Goal: Task Accomplishment & Management: Complete application form

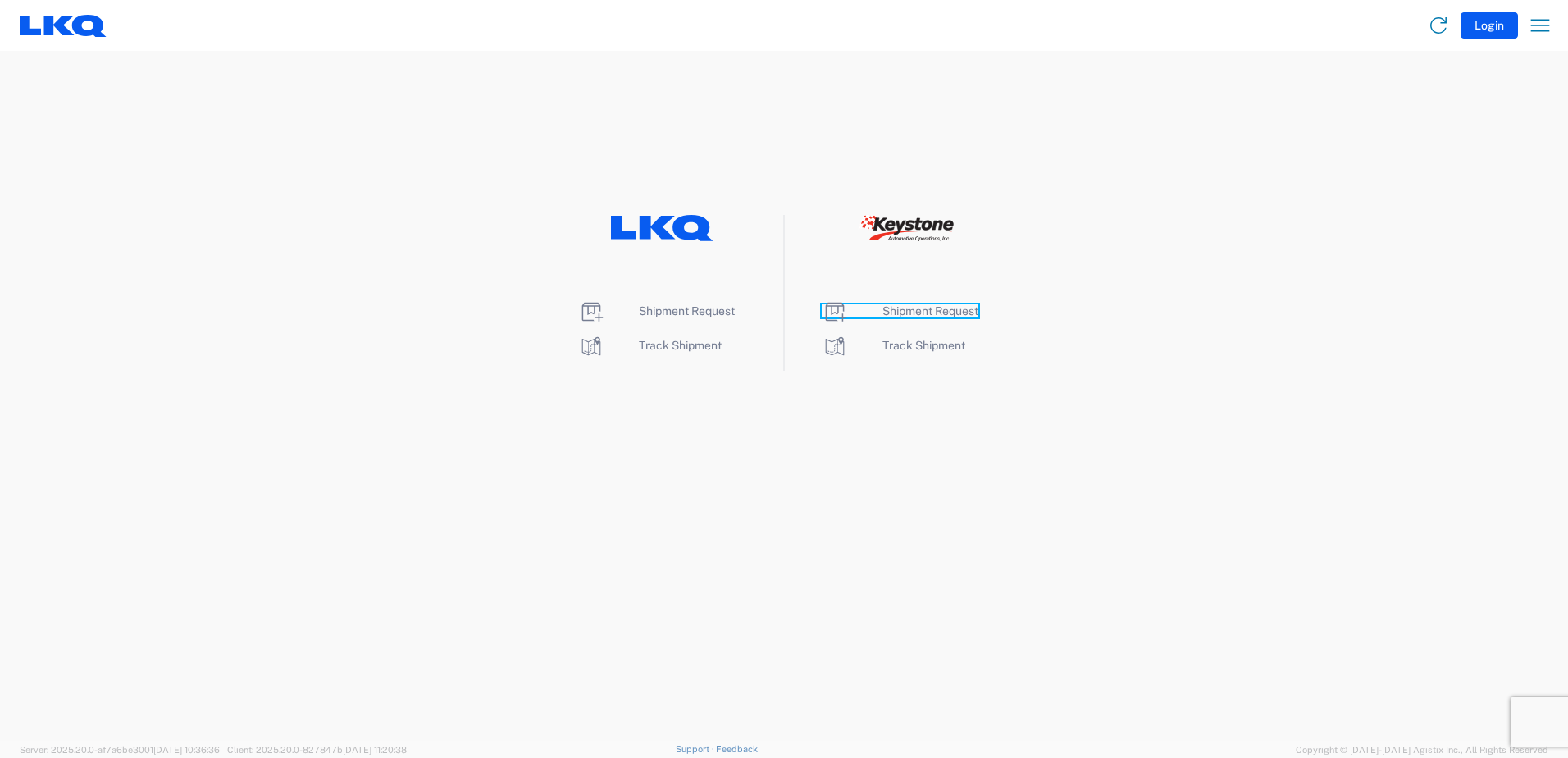
click at [921, 317] on span "Shipment Request" at bounding box center [930, 311] width 96 height 13
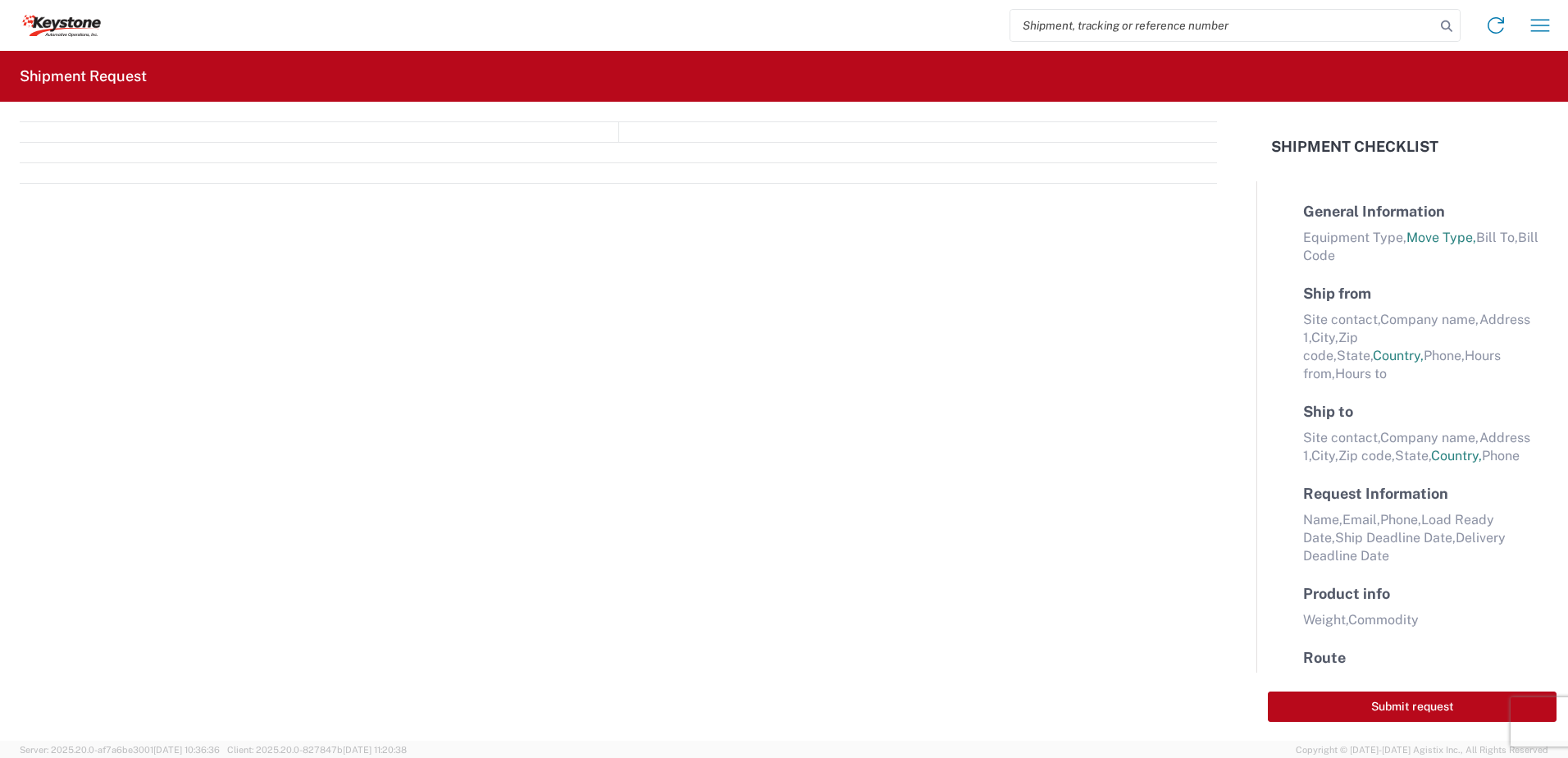
select select "FULL"
select select "LBS"
select select "IN"
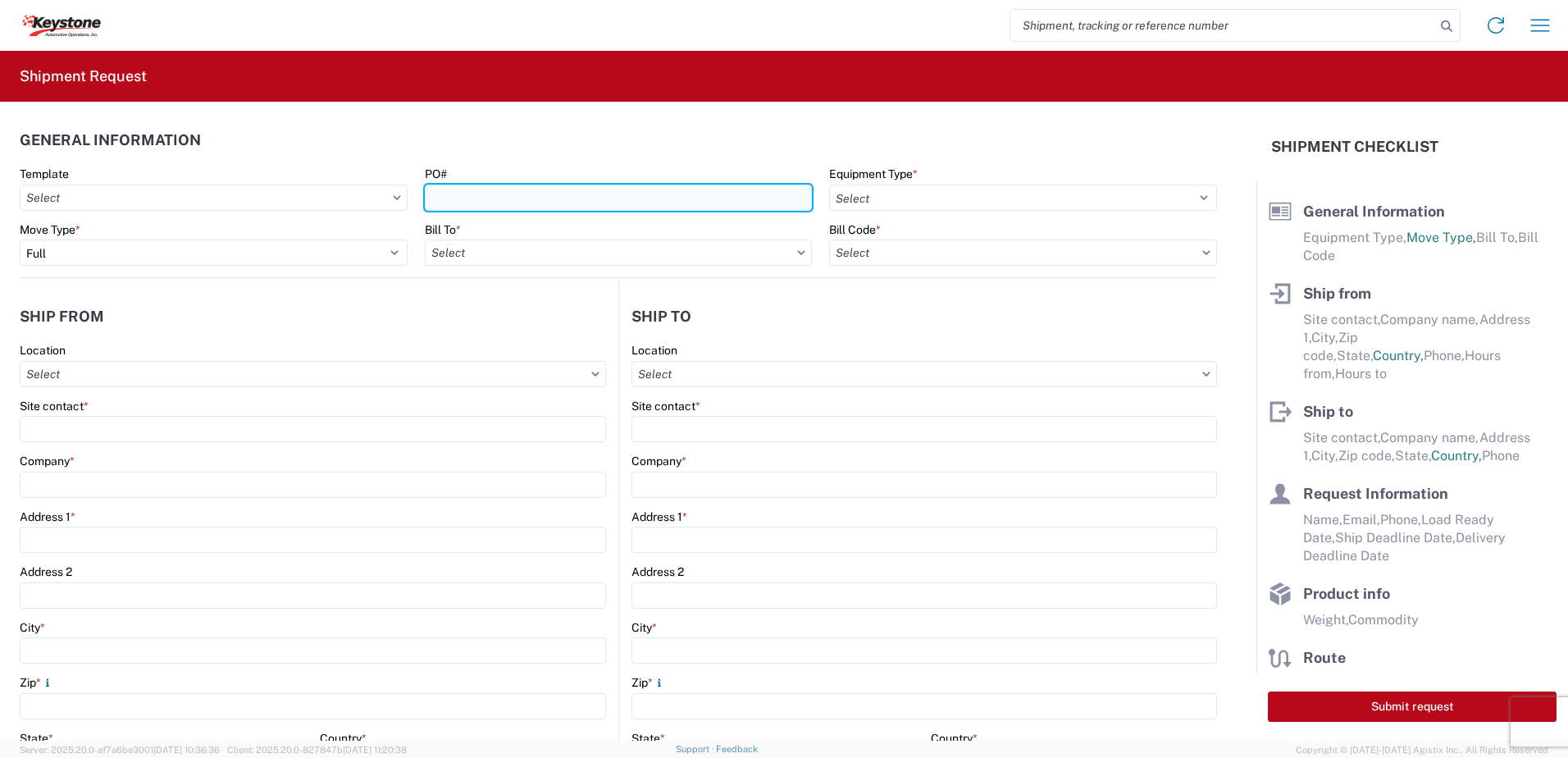
click at [564, 189] on input "PO#" at bounding box center [619, 198] width 388 height 27
type input "Rochester [DATE]"
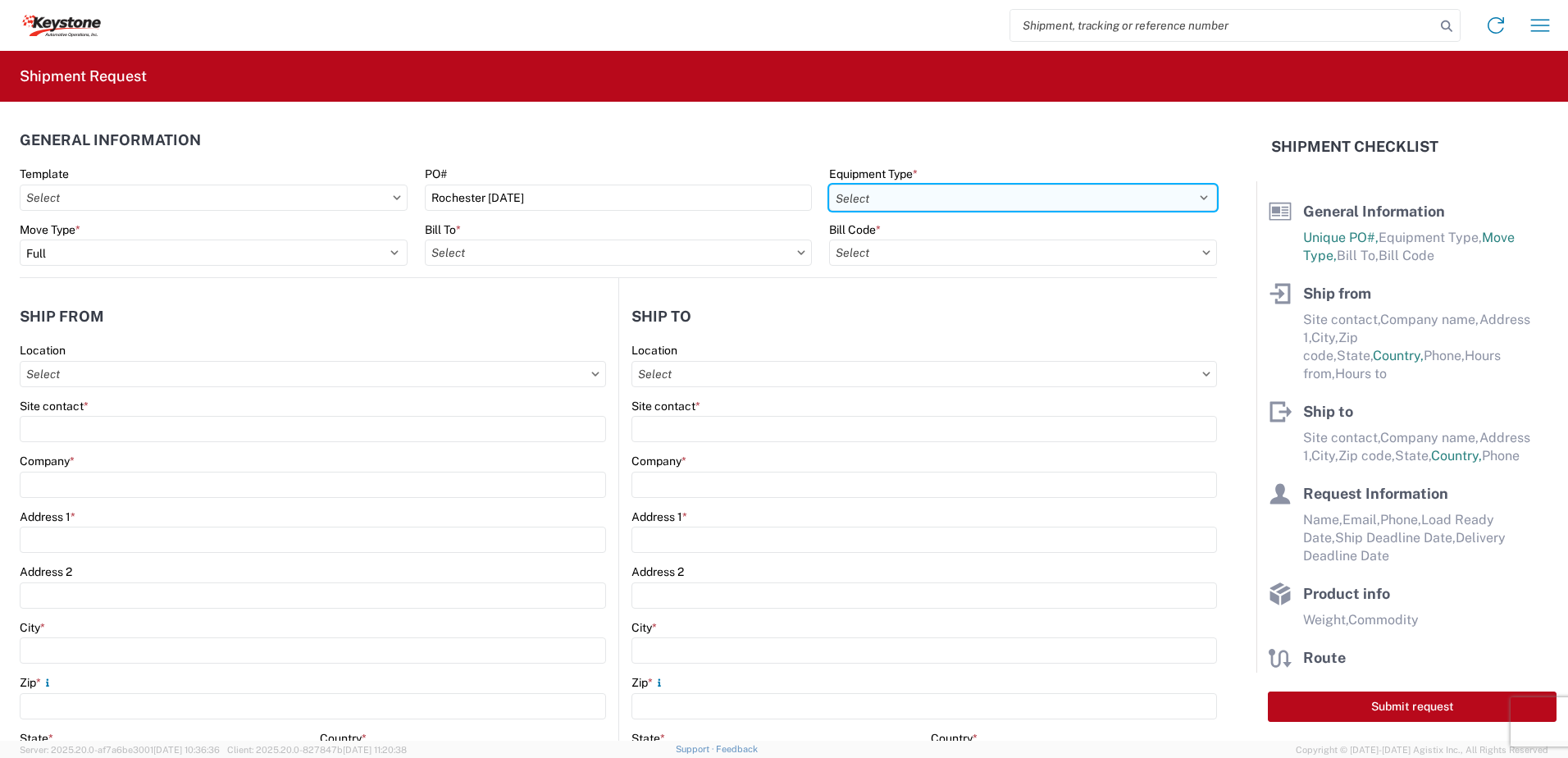
click at [903, 197] on select "Select 53’ Dry Van Flatbed Dropdeck (van) Lowboy (flatbed) Rail" at bounding box center [1023, 198] width 388 height 27
select select "STDV"
click at [829, 185] on select "Select 53’ Dry Van Flatbed Dropdeck (van) Lowboy (flatbed) Rail" at bounding box center [1023, 198] width 388 height 27
click at [603, 264] on input "text" at bounding box center [619, 253] width 388 height 27
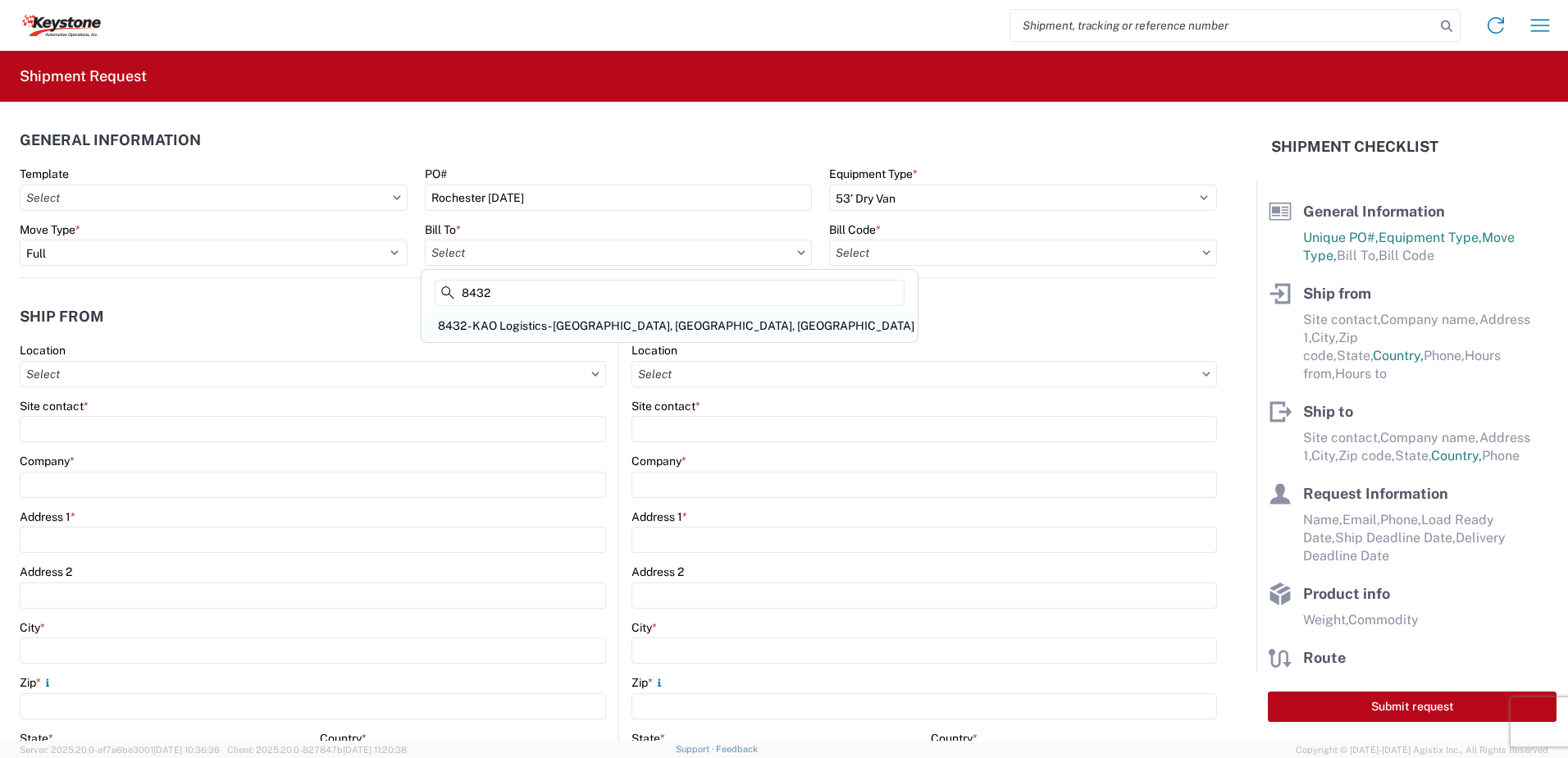
type input "8432"
click at [522, 321] on div "8432 - KAO Logistics - Fleet, Exeter, PA" at bounding box center [670, 326] width 490 height 27
type input "8432 - KAO Logistics - Fleet, Exeter, PA"
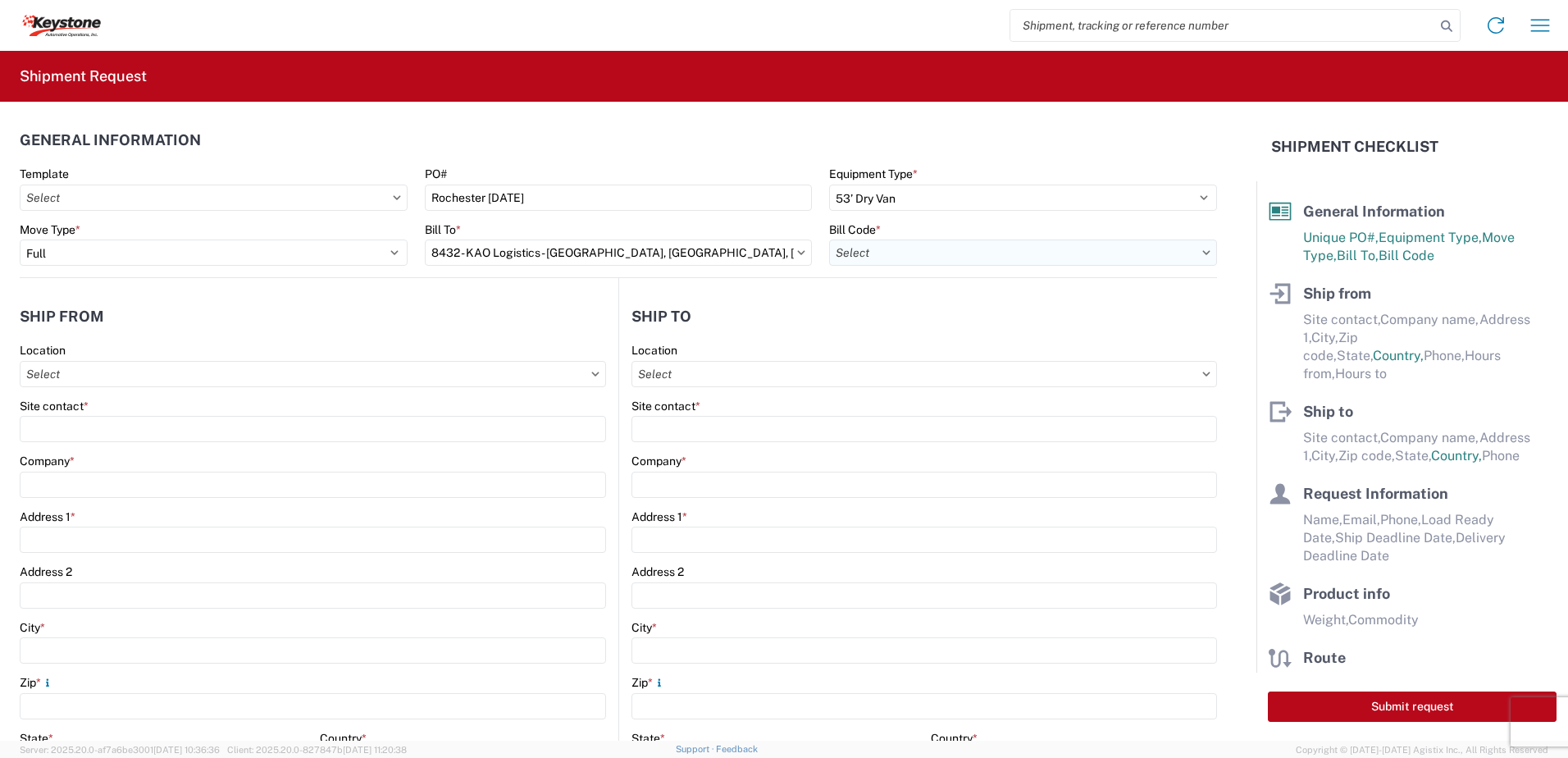
click at [890, 256] on input "text" at bounding box center [1023, 253] width 388 height 27
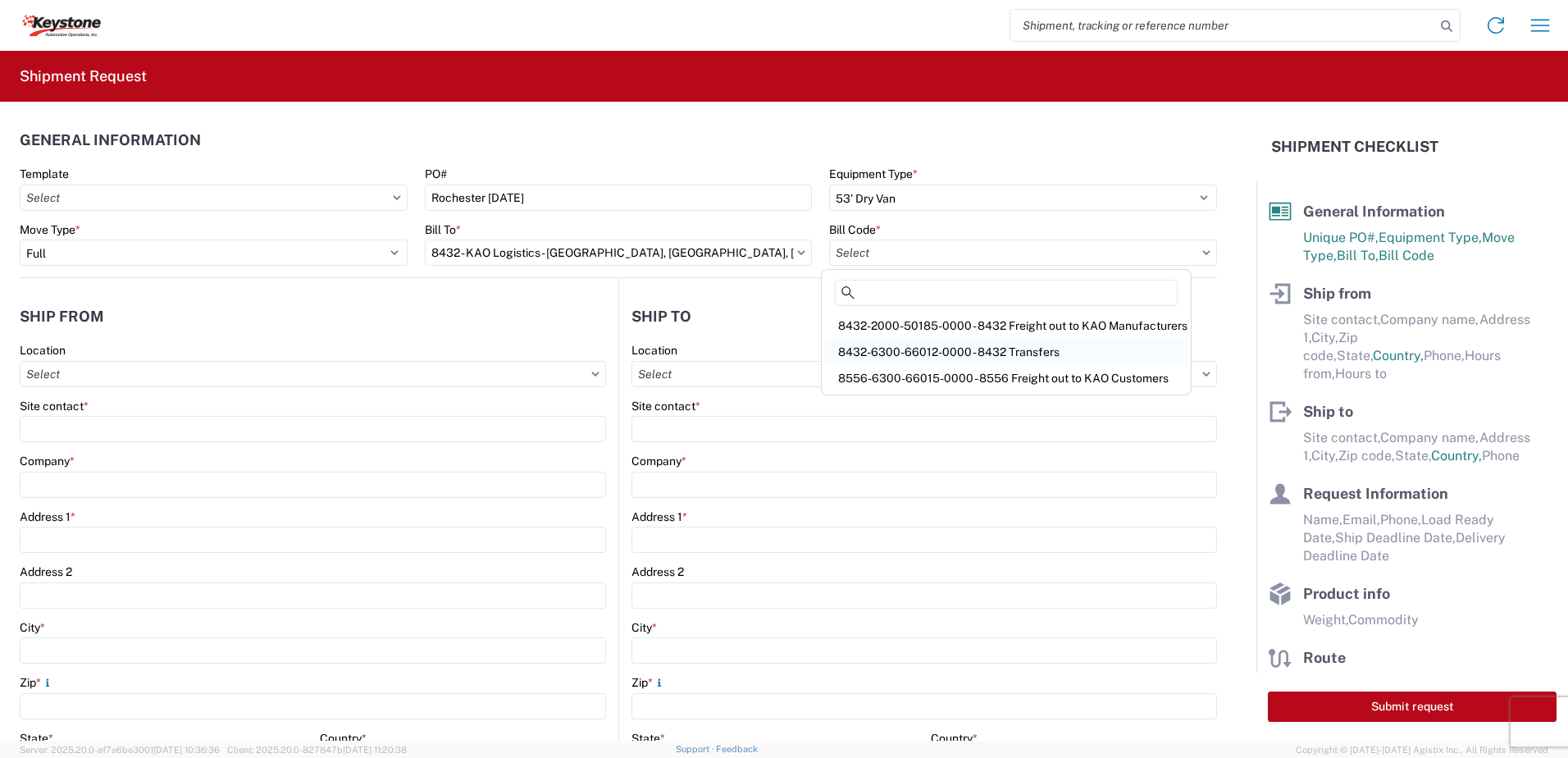
click at [908, 351] on div "8432-6300-66012-0000 - 8432 Transfers" at bounding box center [1006, 352] width 362 height 27
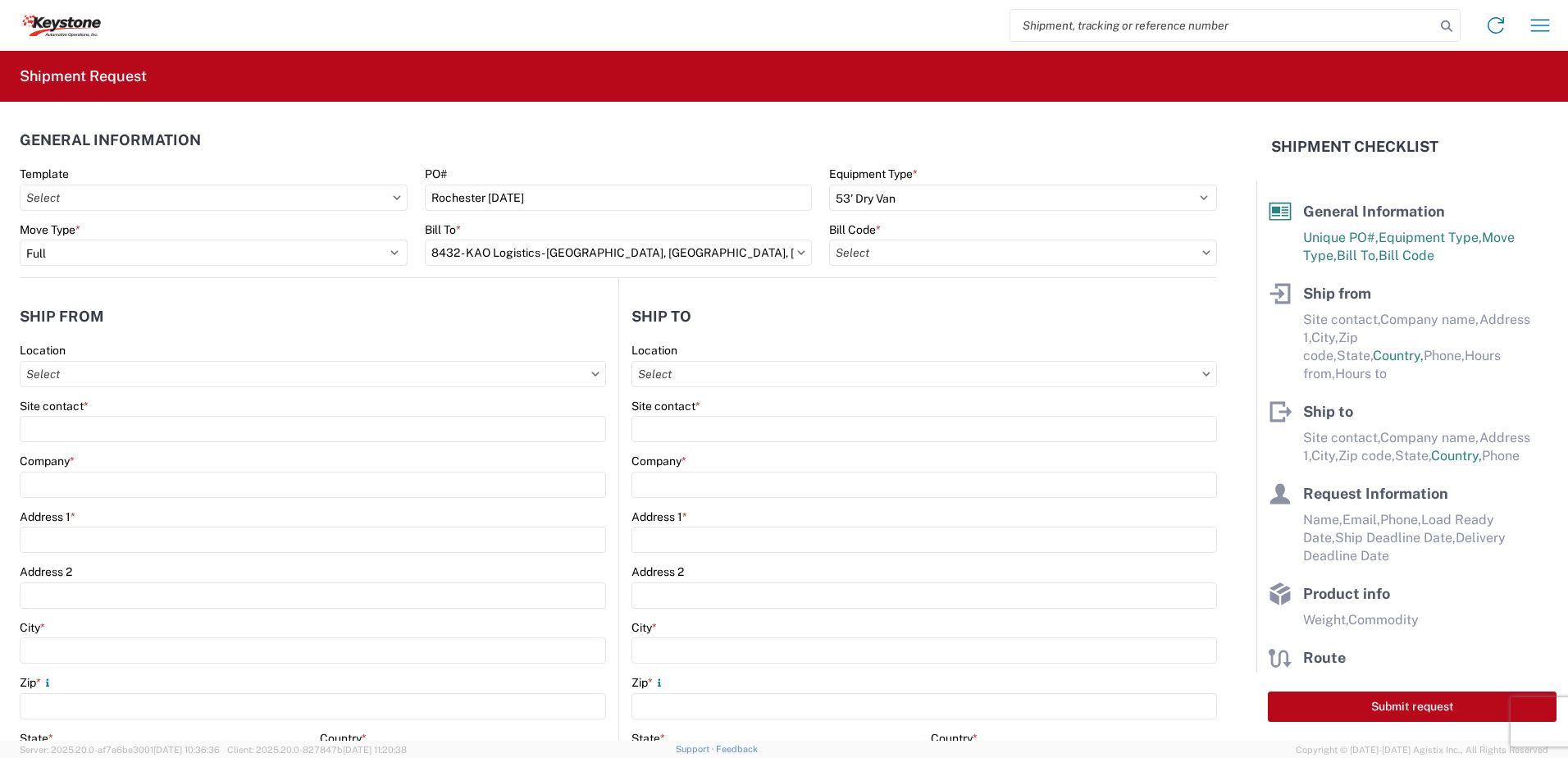
type input "8432-6300-66012-0000 - 8432 Transfers, 8432-6300-66012-0000 - 8432 Transfers"
click at [120, 389] on agx-form-control-wrapper-v2 "Location" at bounding box center [313, 371] width 586 height 56
click at [119, 384] on input "text" at bounding box center [313, 374] width 586 height 27
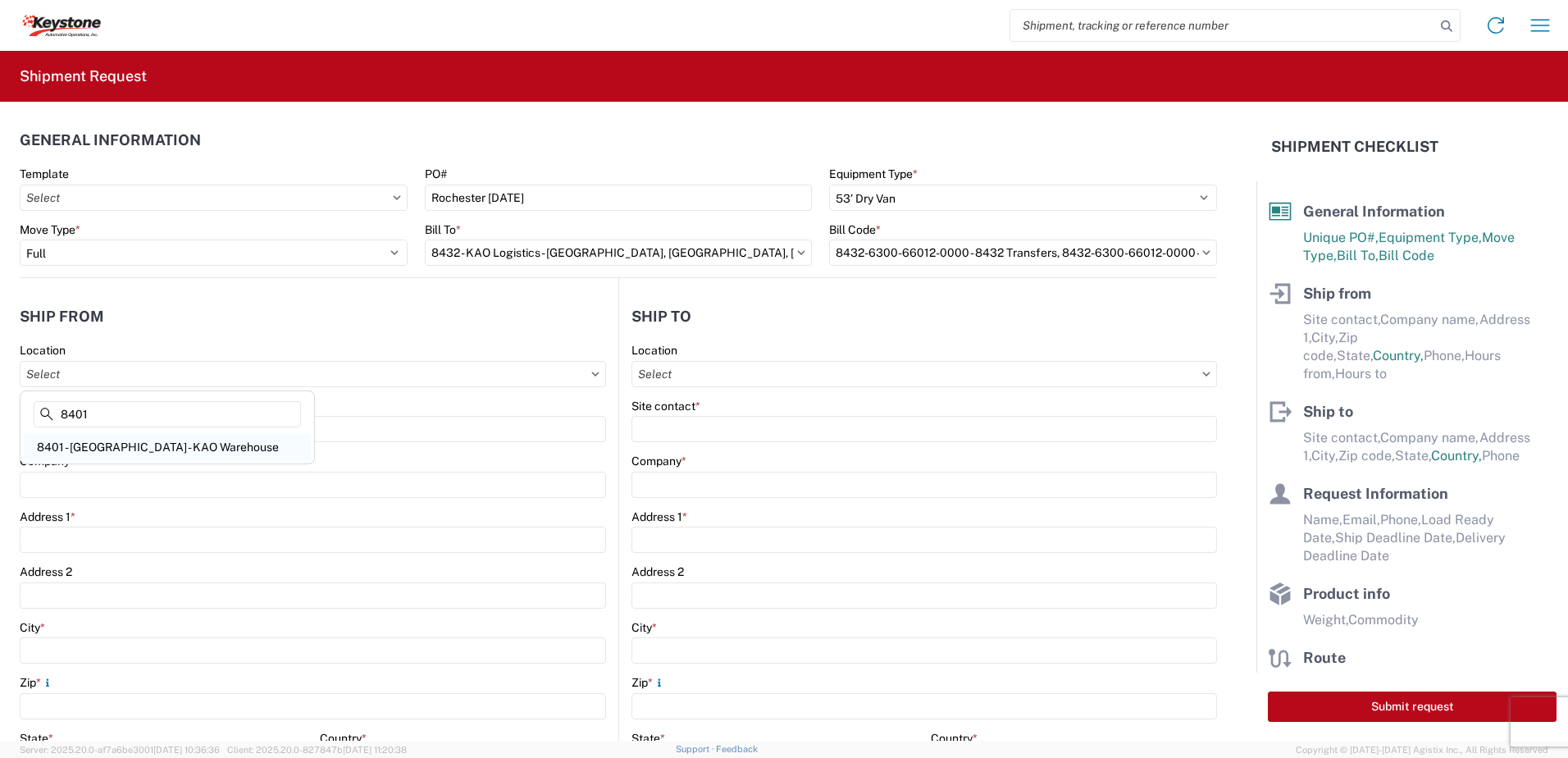
type input "8401"
click at [108, 445] on div "8401 - Exeter - KAO Warehouse" at bounding box center [167, 447] width 287 height 27
type input "8401 - Exeter - KAO Warehouse"
type input "KAO"
type input "68 Slocum Ave"
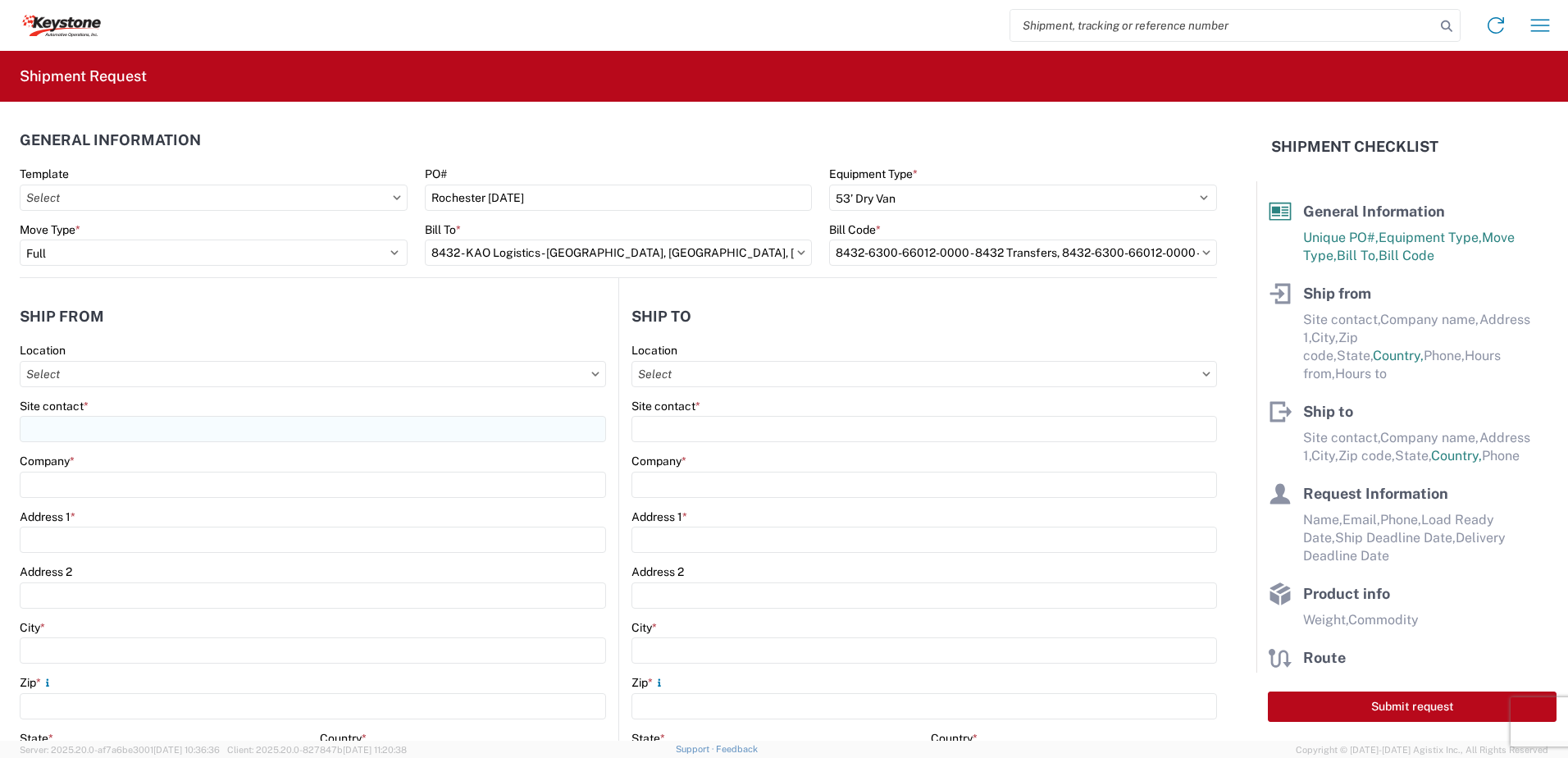
type input "Exeter"
type input "18643"
select select "PA"
select select "US"
type input "07:00"
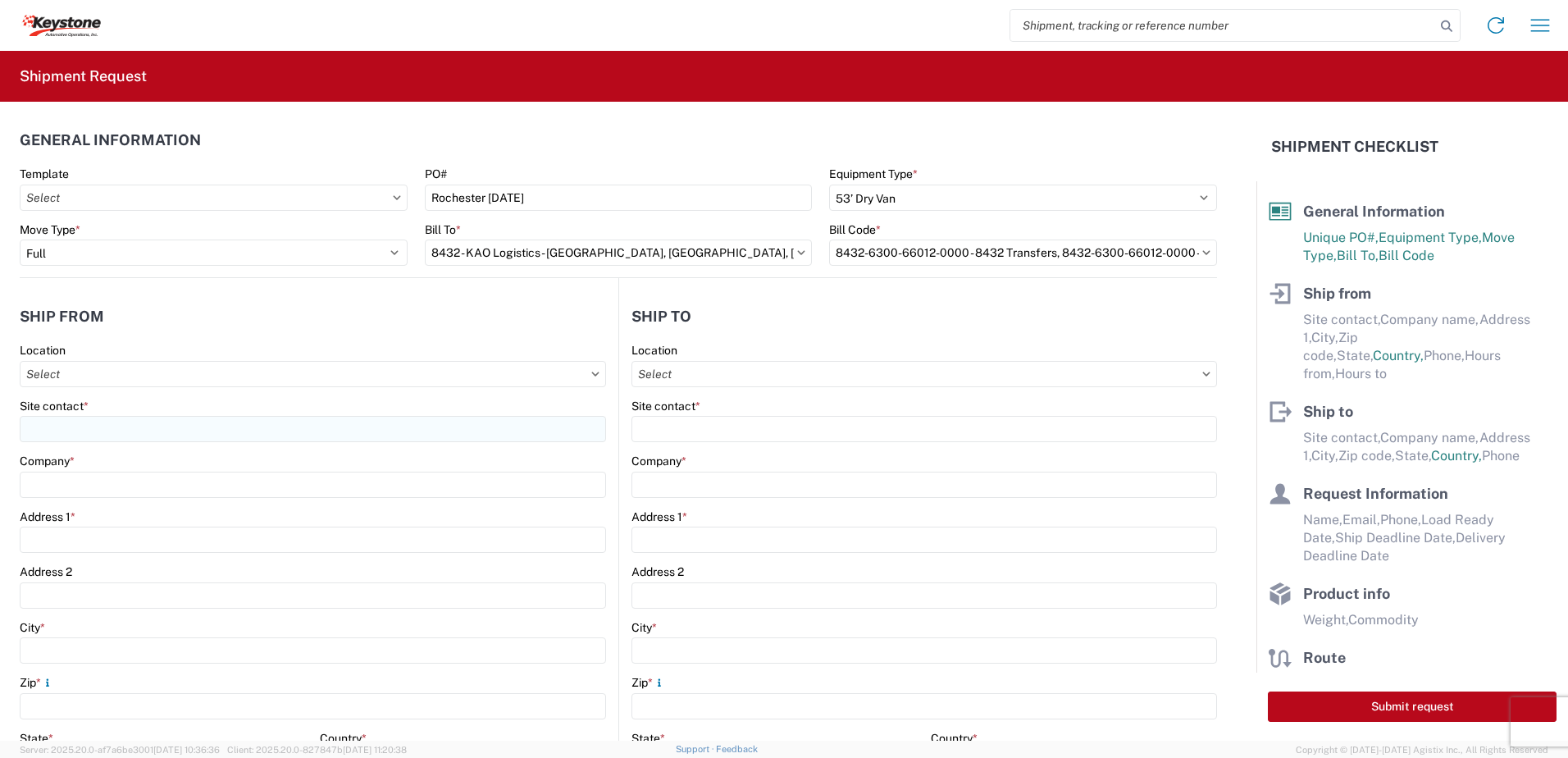
type input "17:00"
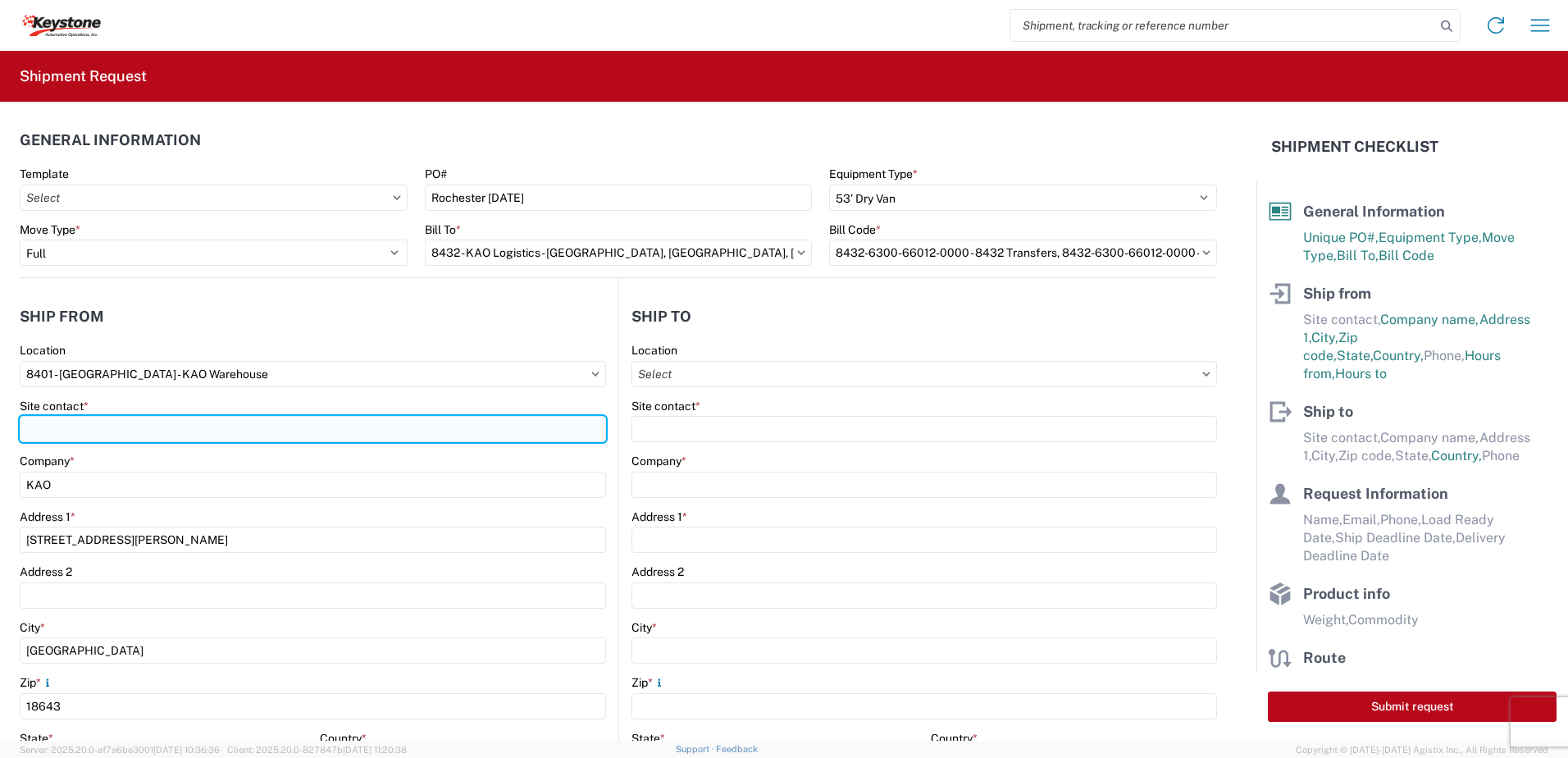
click at [90, 426] on input "Site contact *" at bounding box center [313, 429] width 586 height 27
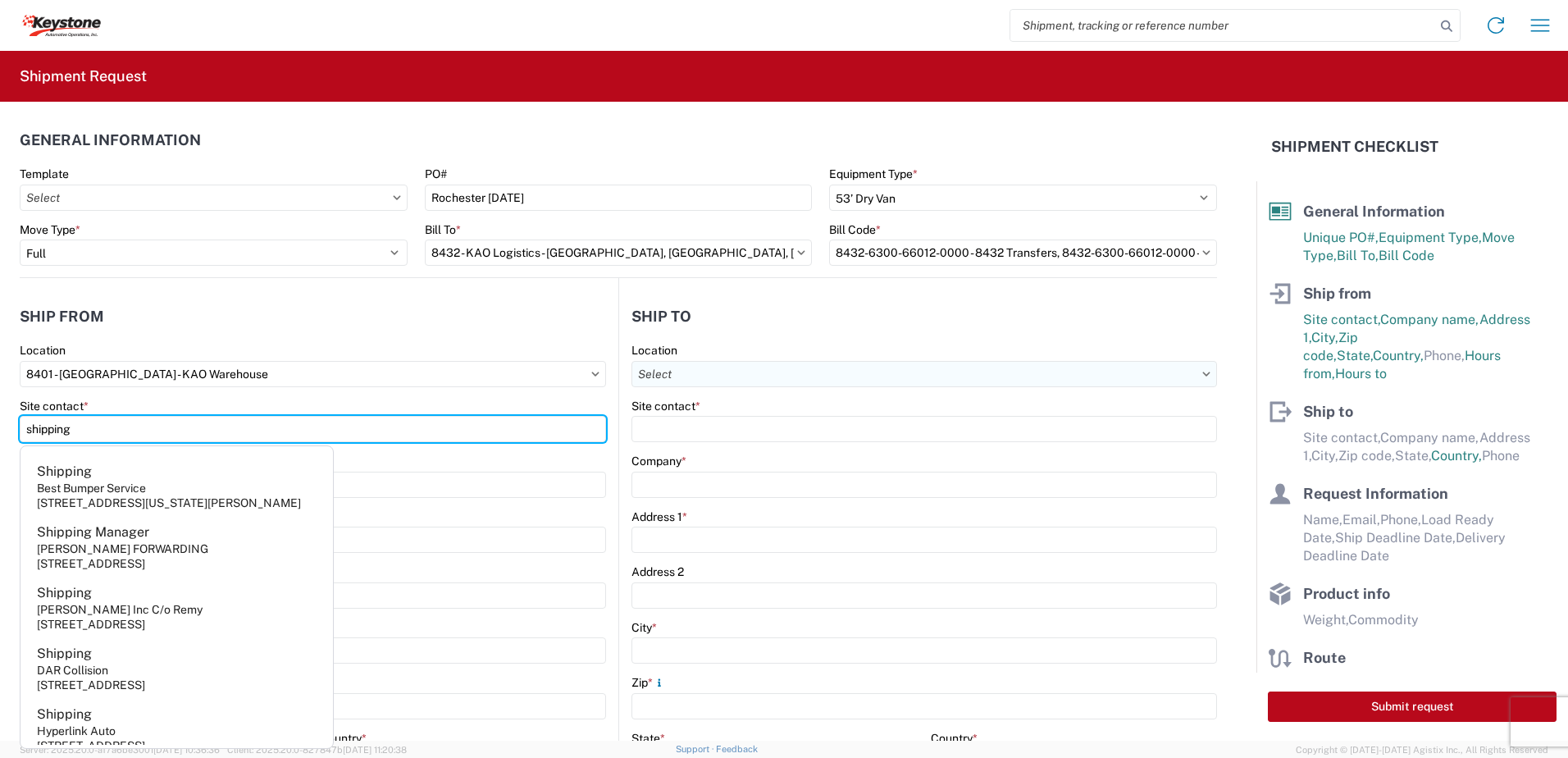
type input "shipping"
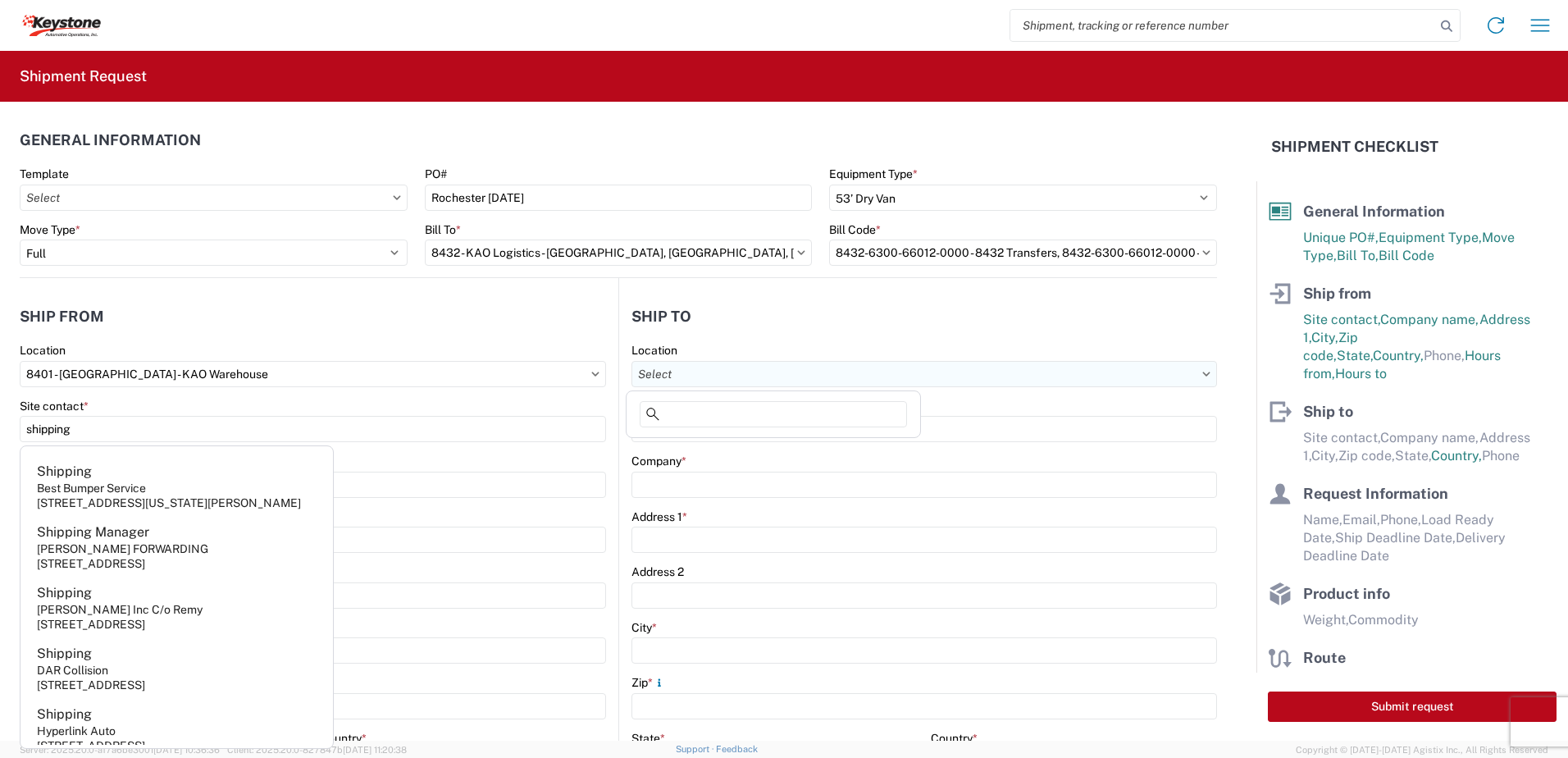
click at [723, 377] on input "text" at bounding box center [923, 374] width 585 height 27
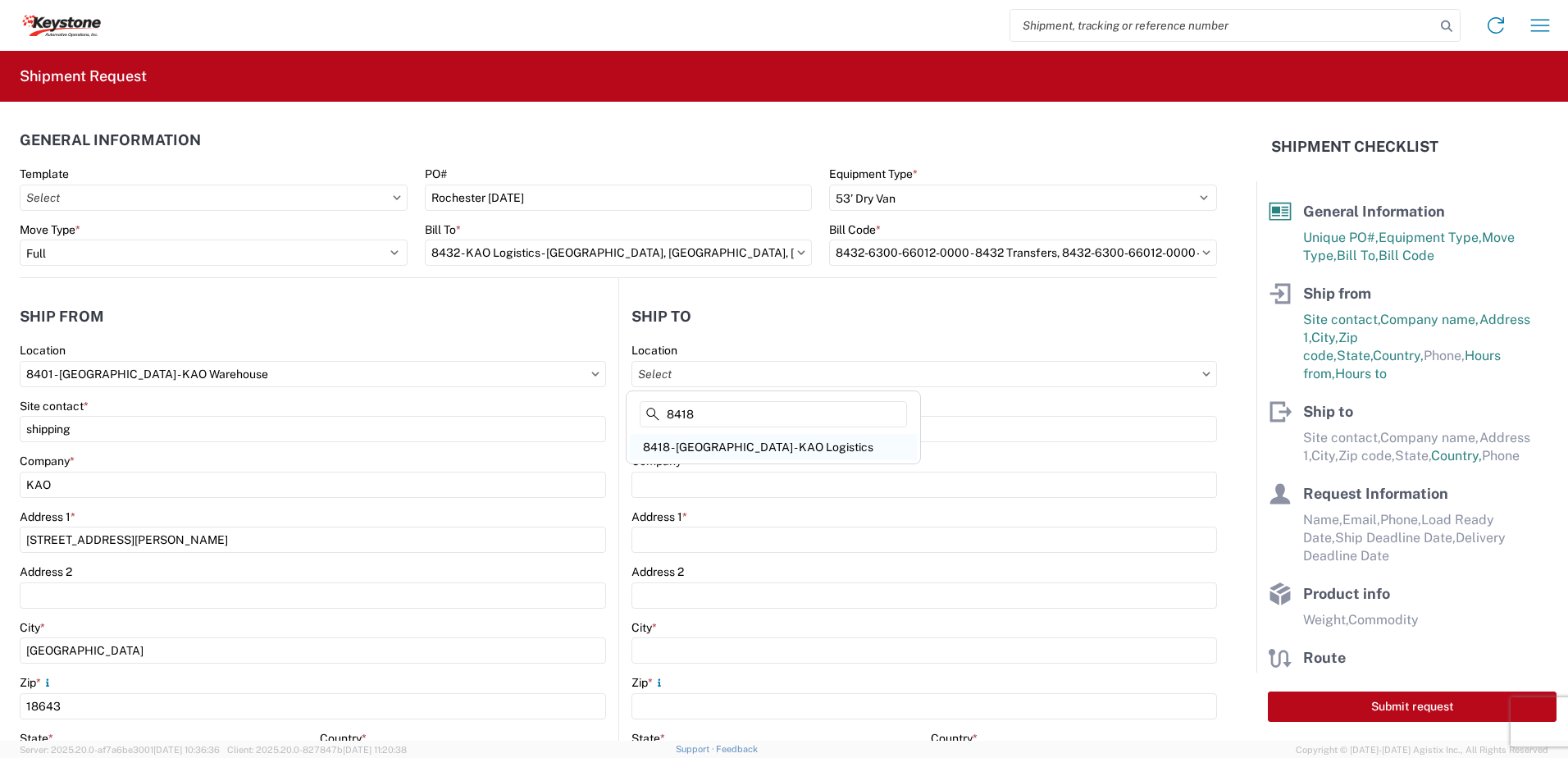
type input "8418"
click at [729, 440] on div "8418 - Rochester - KAO Logistics" at bounding box center [773, 447] width 287 height 27
type input "8418 - Rochester - KAO Logistics"
type input "KAO"
type input "8 Cairn St"
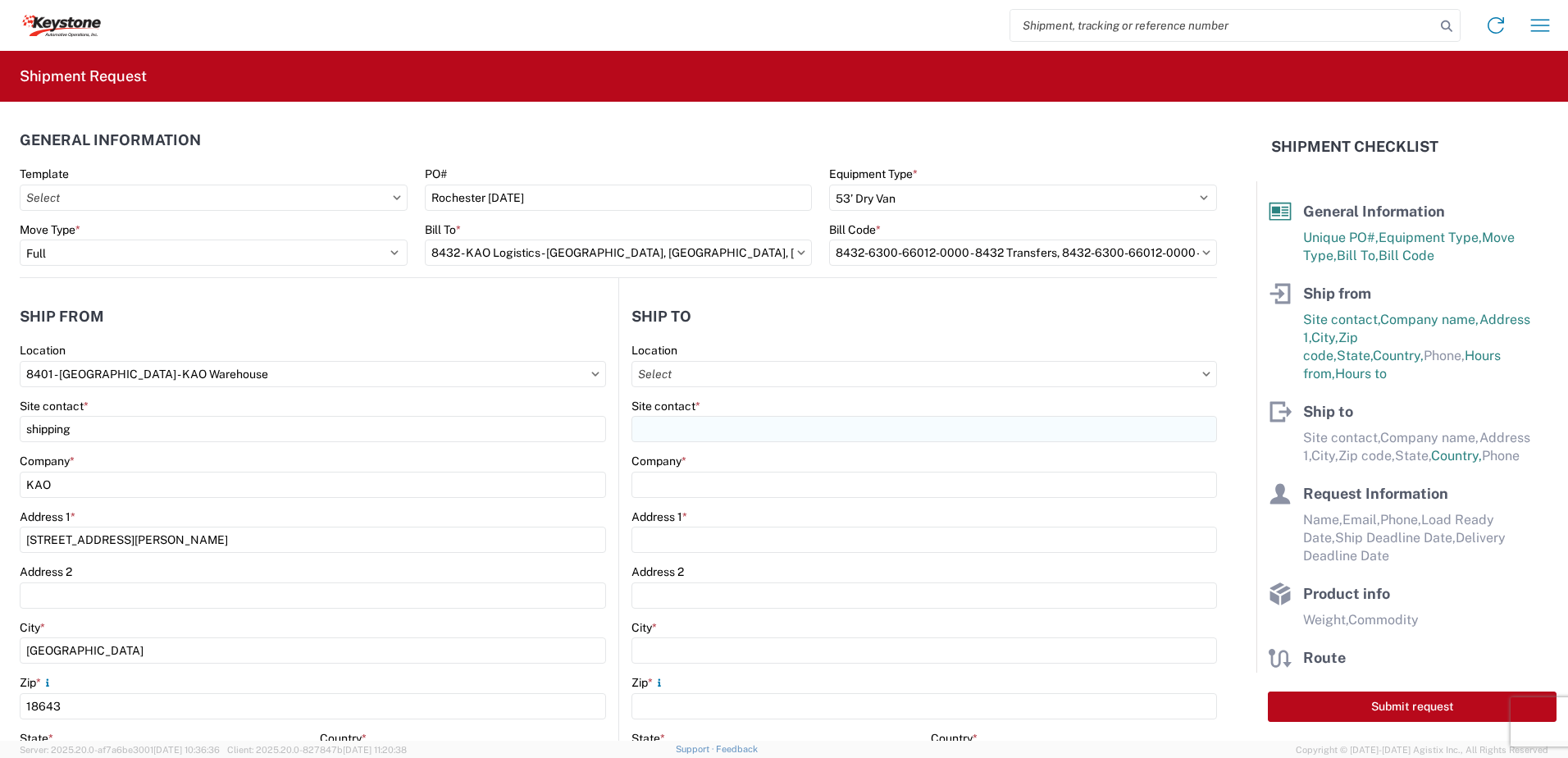
type input "Rochester"
type input "14611"
select select "NY"
select select "US"
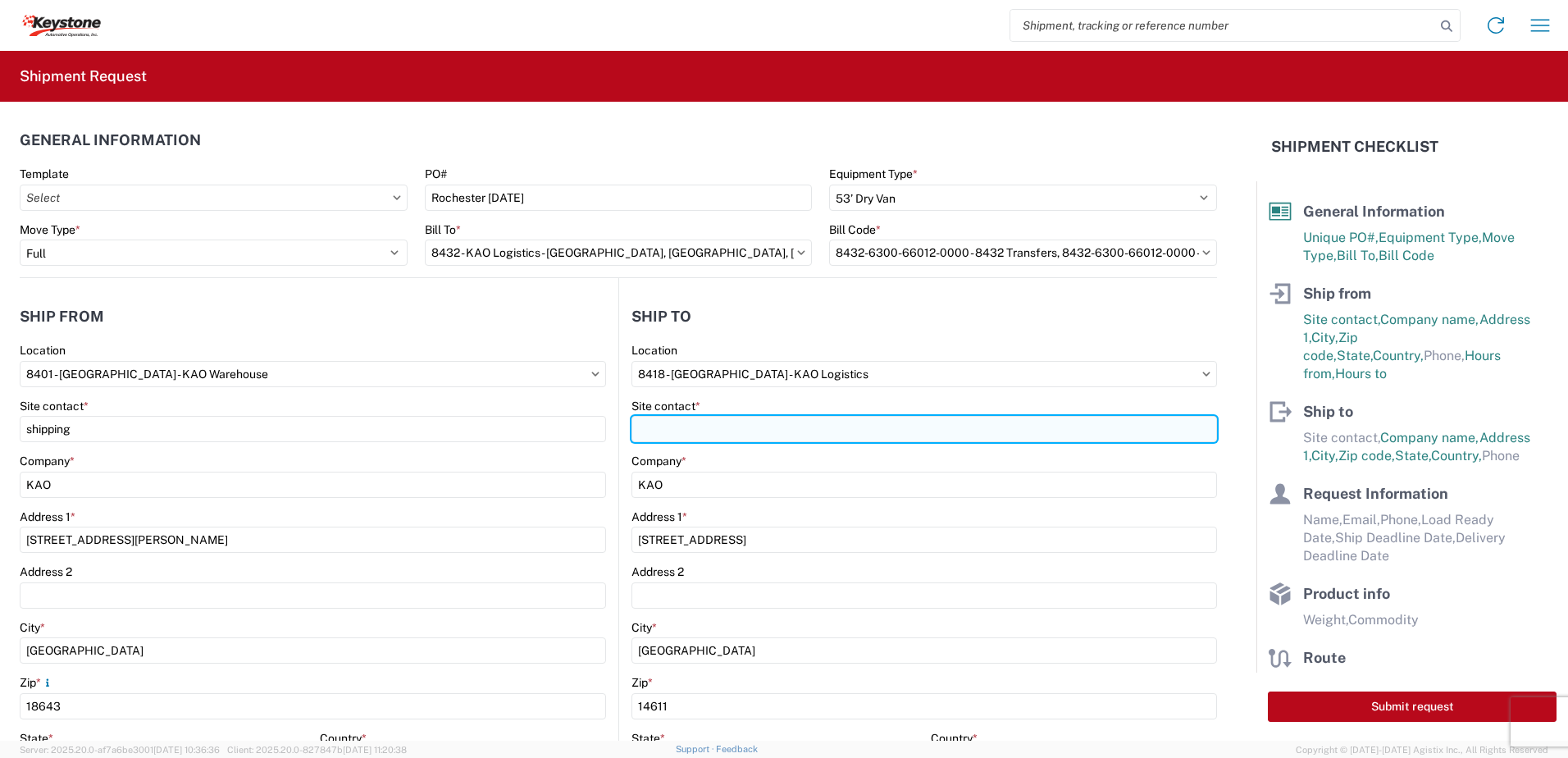
click at [703, 431] on input "Site contact *" at bounding box center [923, 429] width 585 height 27
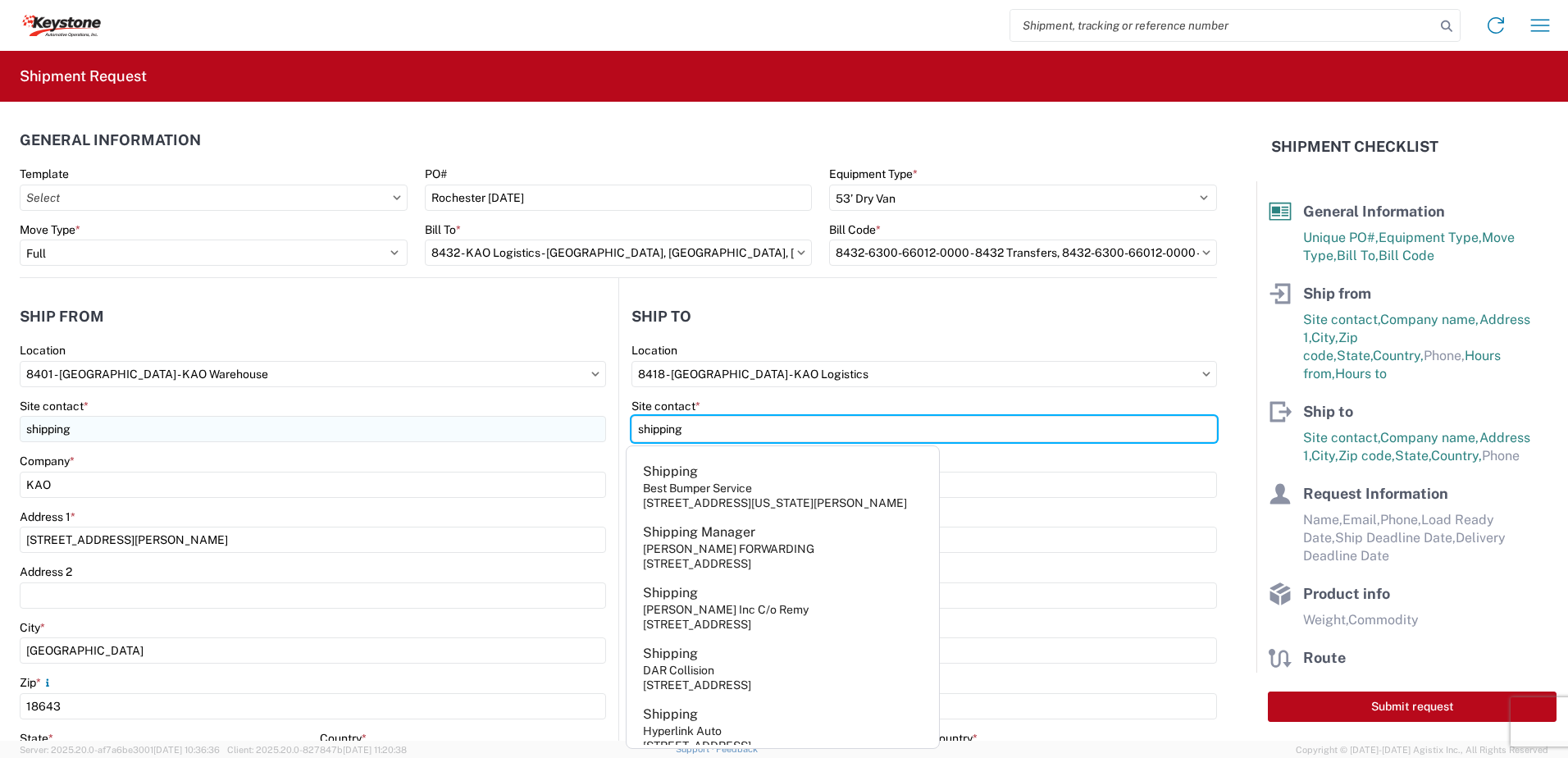
drag, startPoint x: 707, startPoint y: 428, endPoint x: 569, endPoint y: 437, distance: 138.3
click at [569, 437] on div "Ship from 8401 Location 8401 - Exeter - KAO Warehouse Site contact * shipping C…" at bounding box center [619, 635] width 1197 height 713
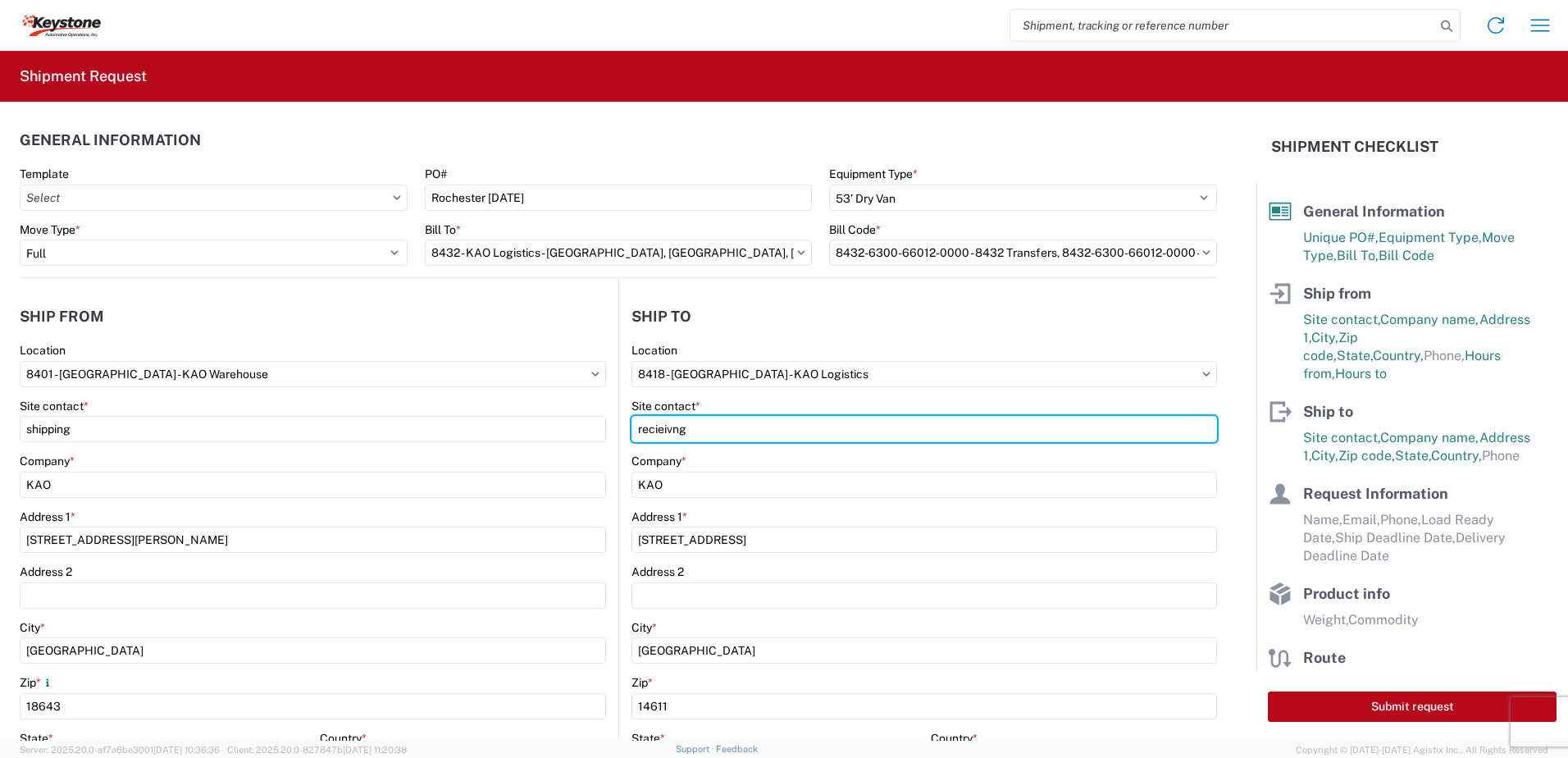
type input "recieivng"
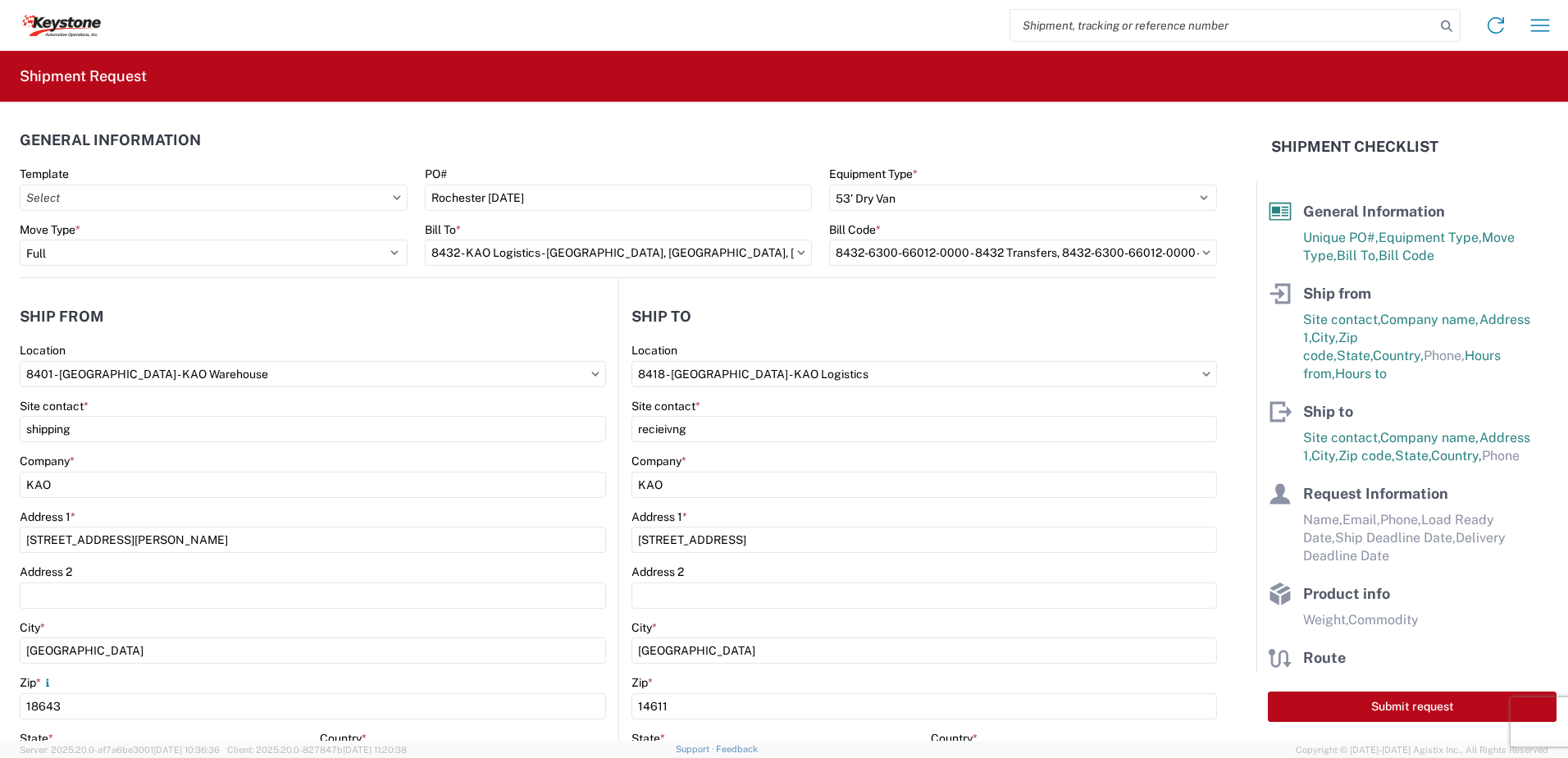
click at [799, 330] on header "Ship to" at bounding box center [918, 316] width 598 height 37
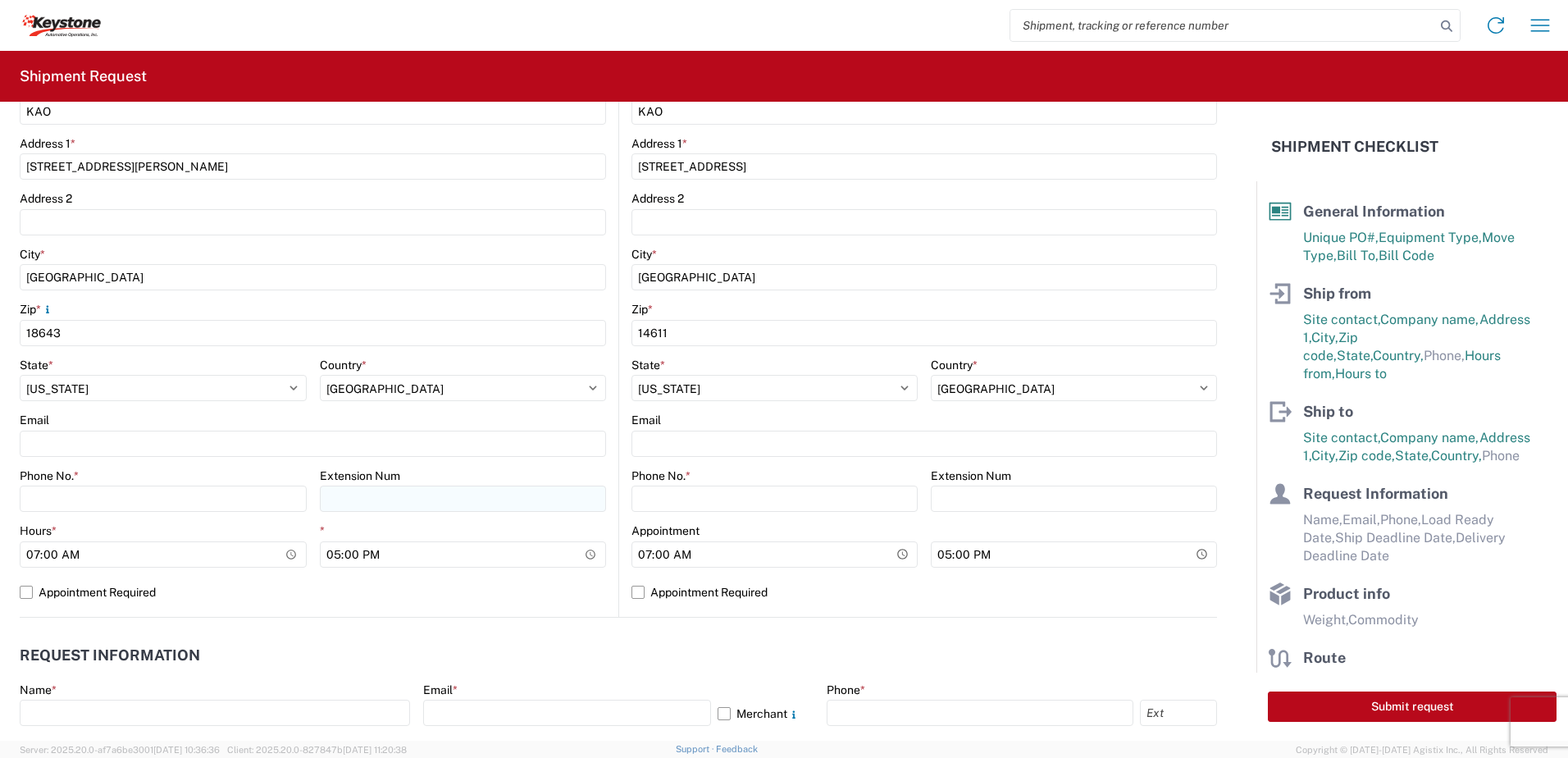
scroll to position [410, 0]
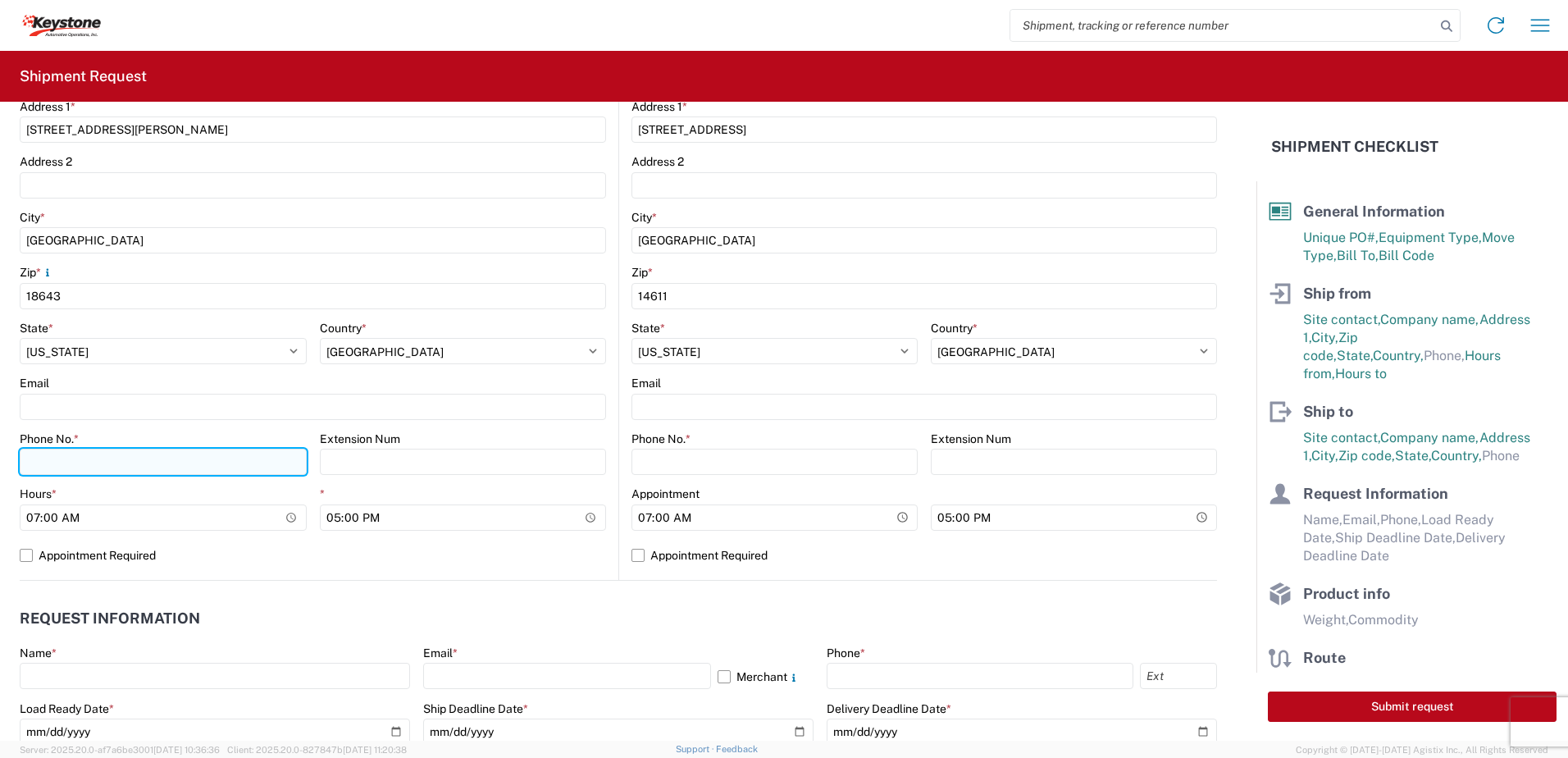
click at [86, 469] on input "Phone No. *" at bounding box center [163, 462] width 287 height 27
type input "5706554514"
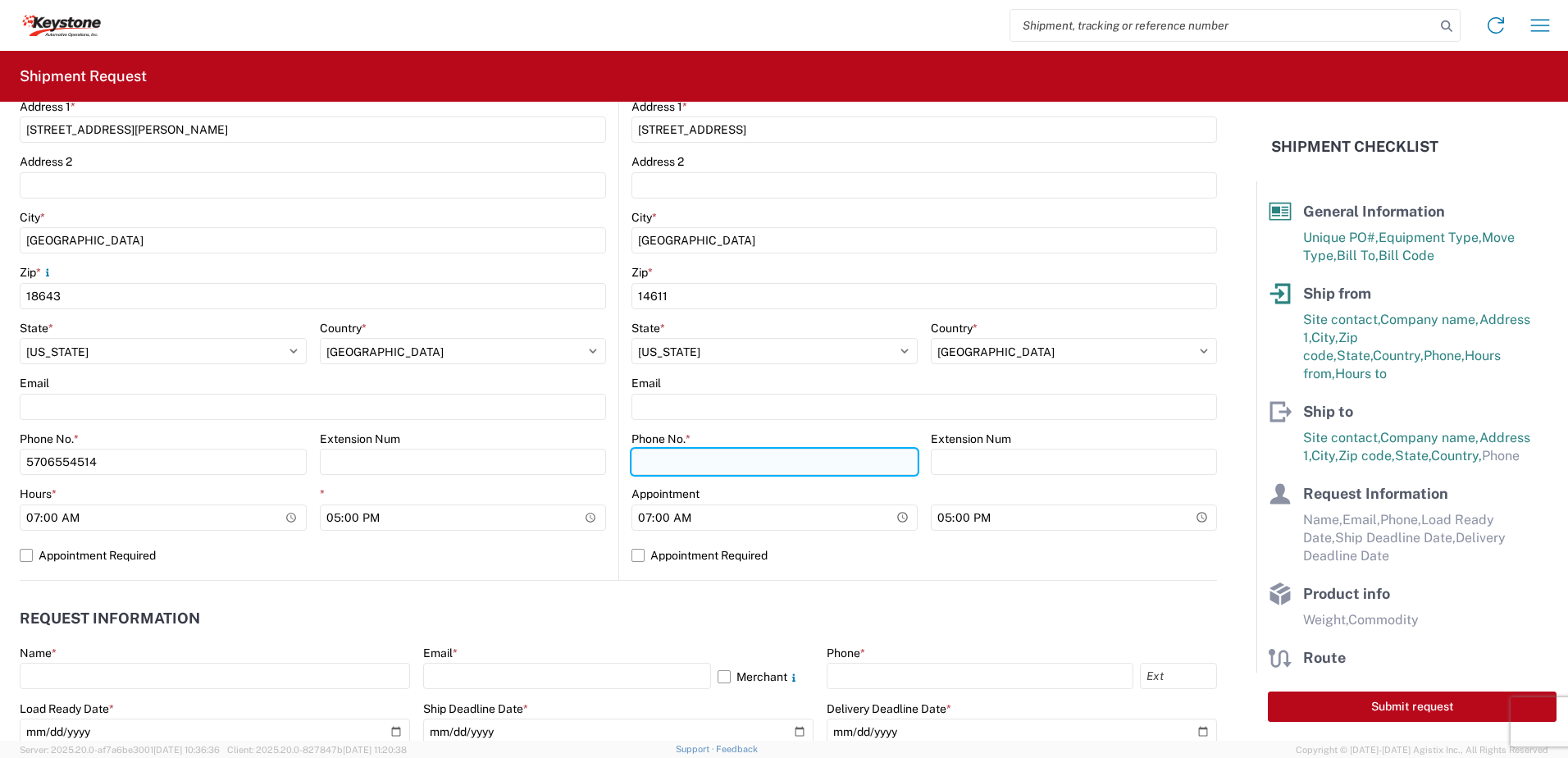
click at [645, 456] on input "Phone No. *" at bounding box center [774, 462] width 286 height 27
type input "5706554514"
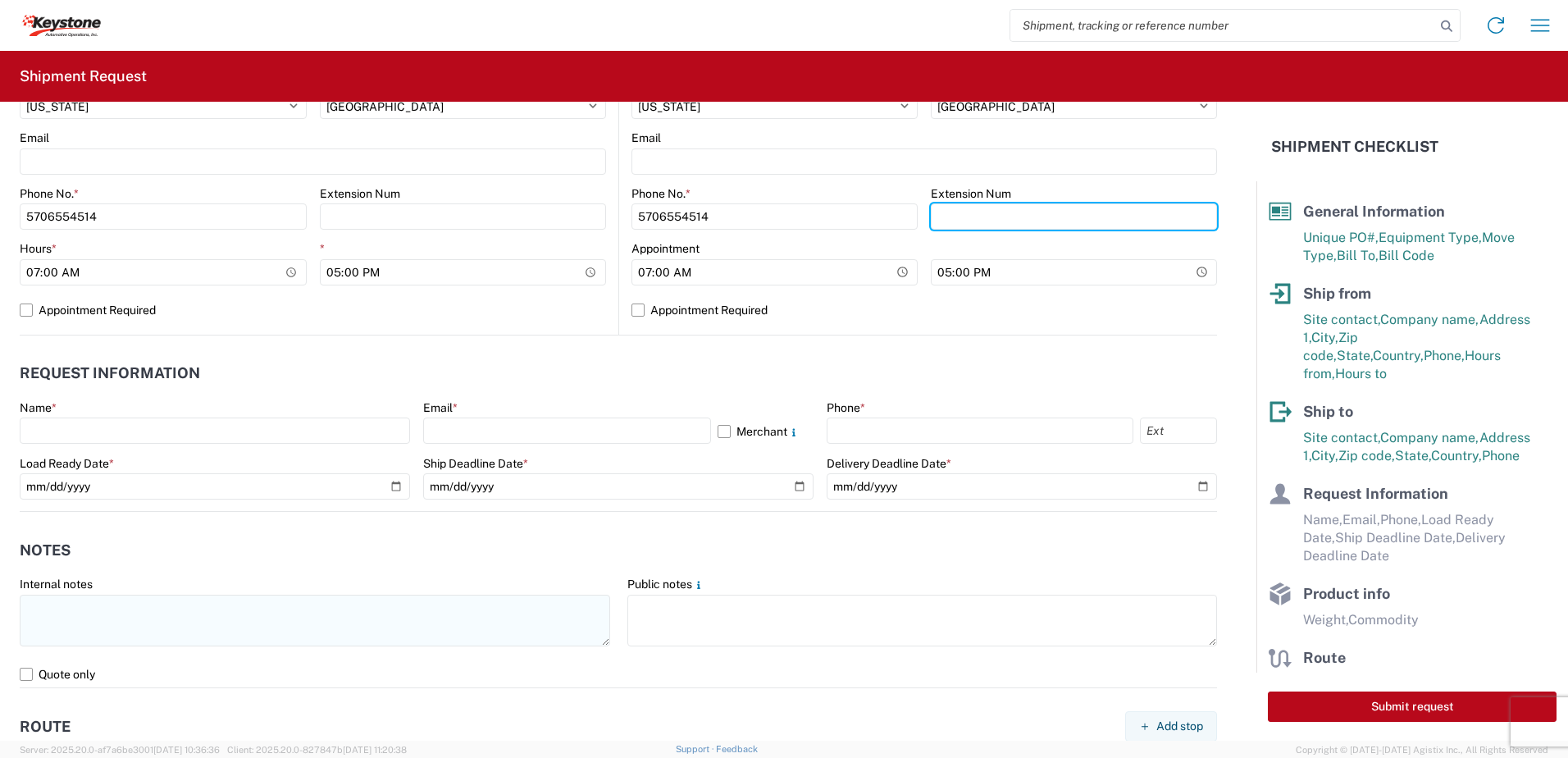
scroll to position [656, 0]
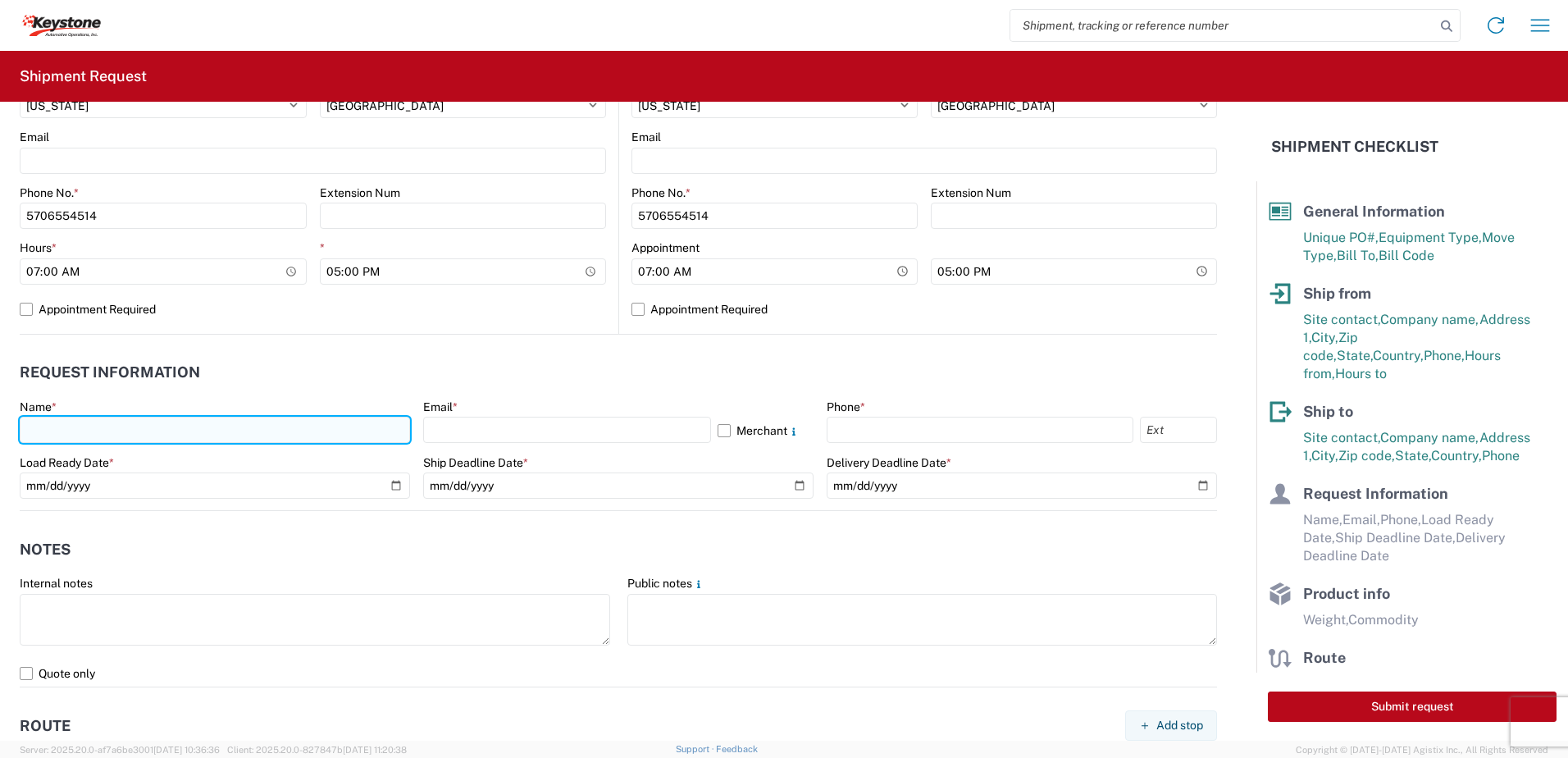
click at [102, 437] on input "text" at bounding box center [215, 430] width 391 height 27
type input "Paul Sweder"
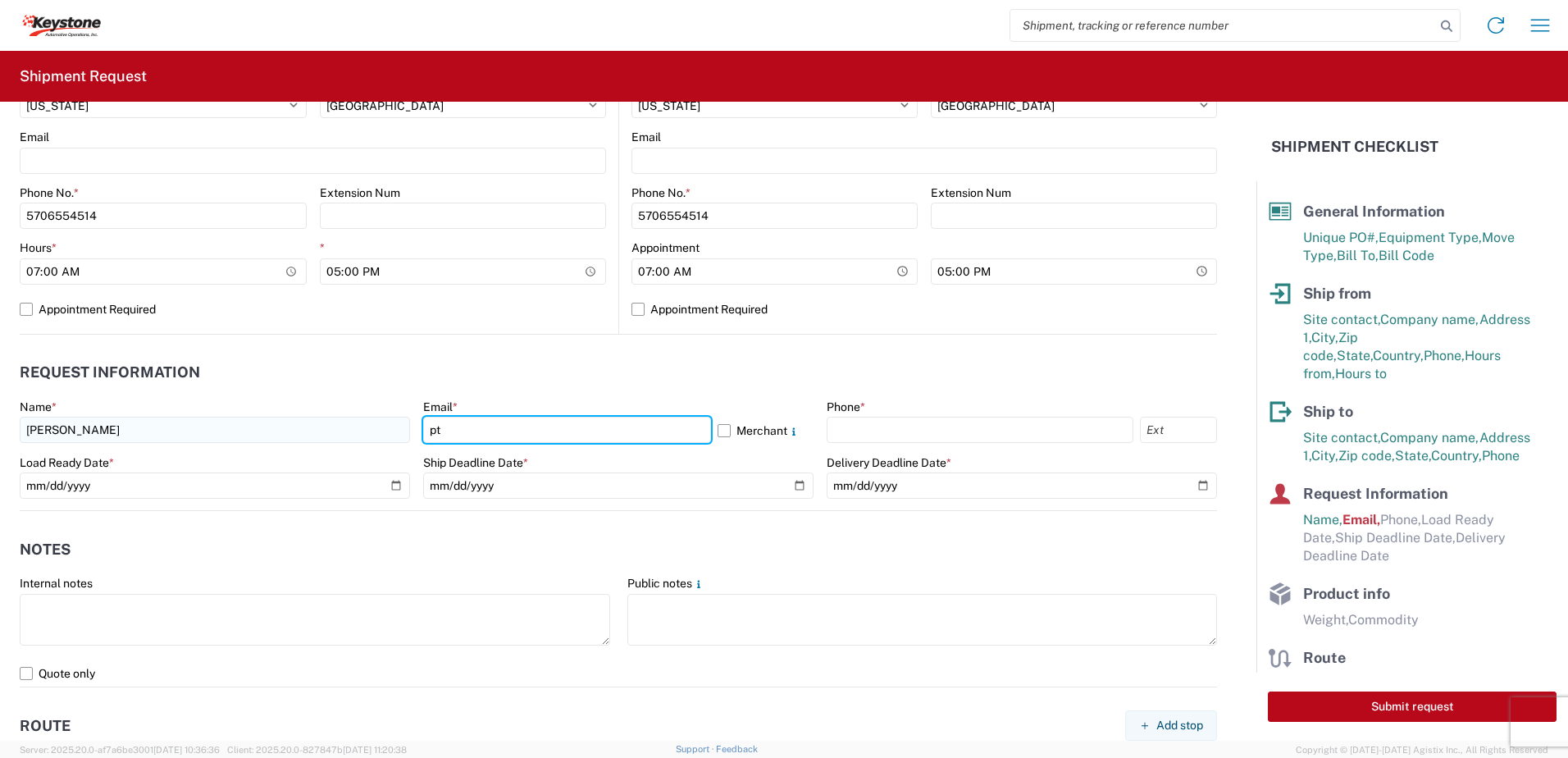
type input "ptsweder@lkqcorp.com"
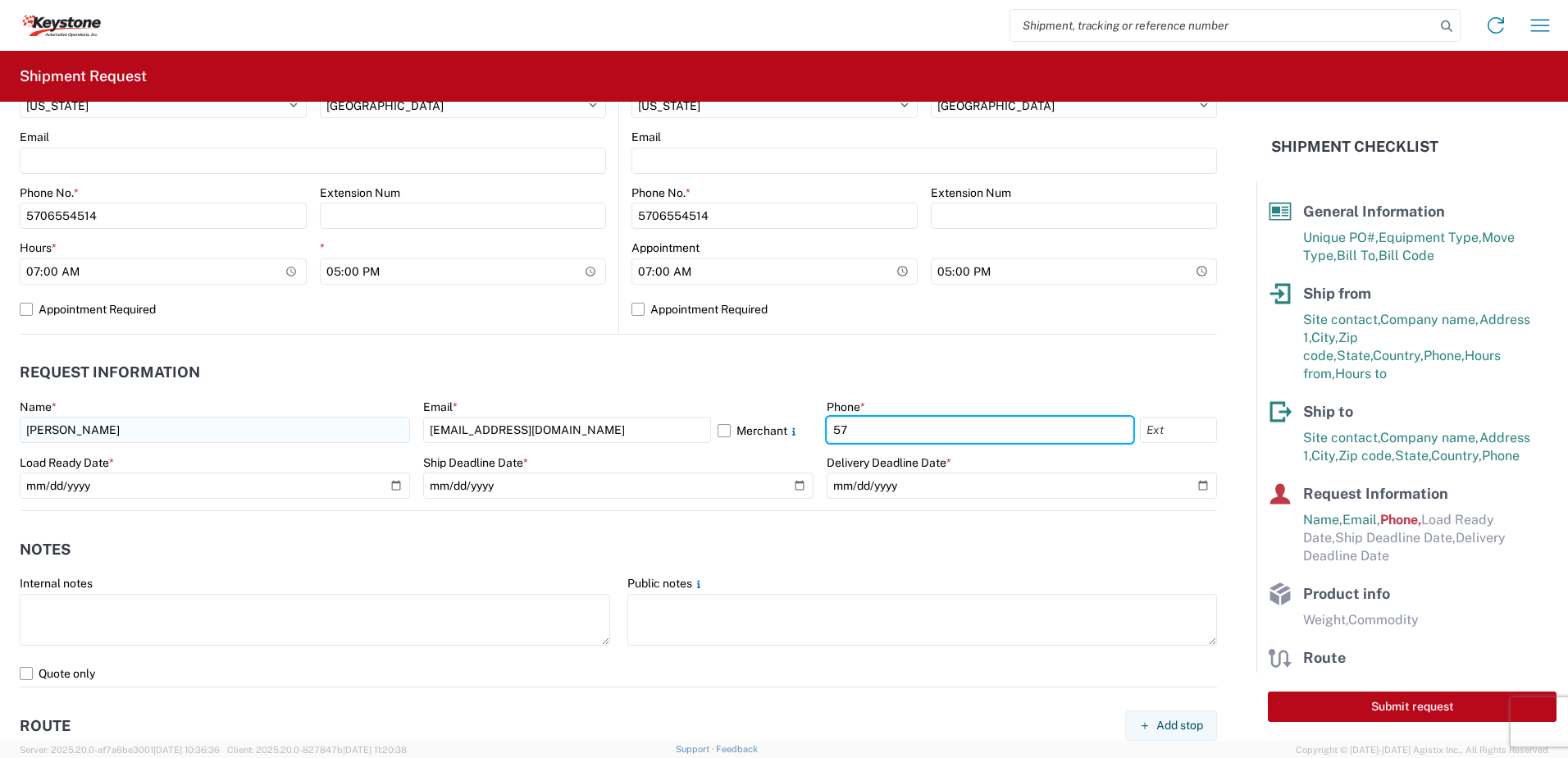
type input "5706554514"
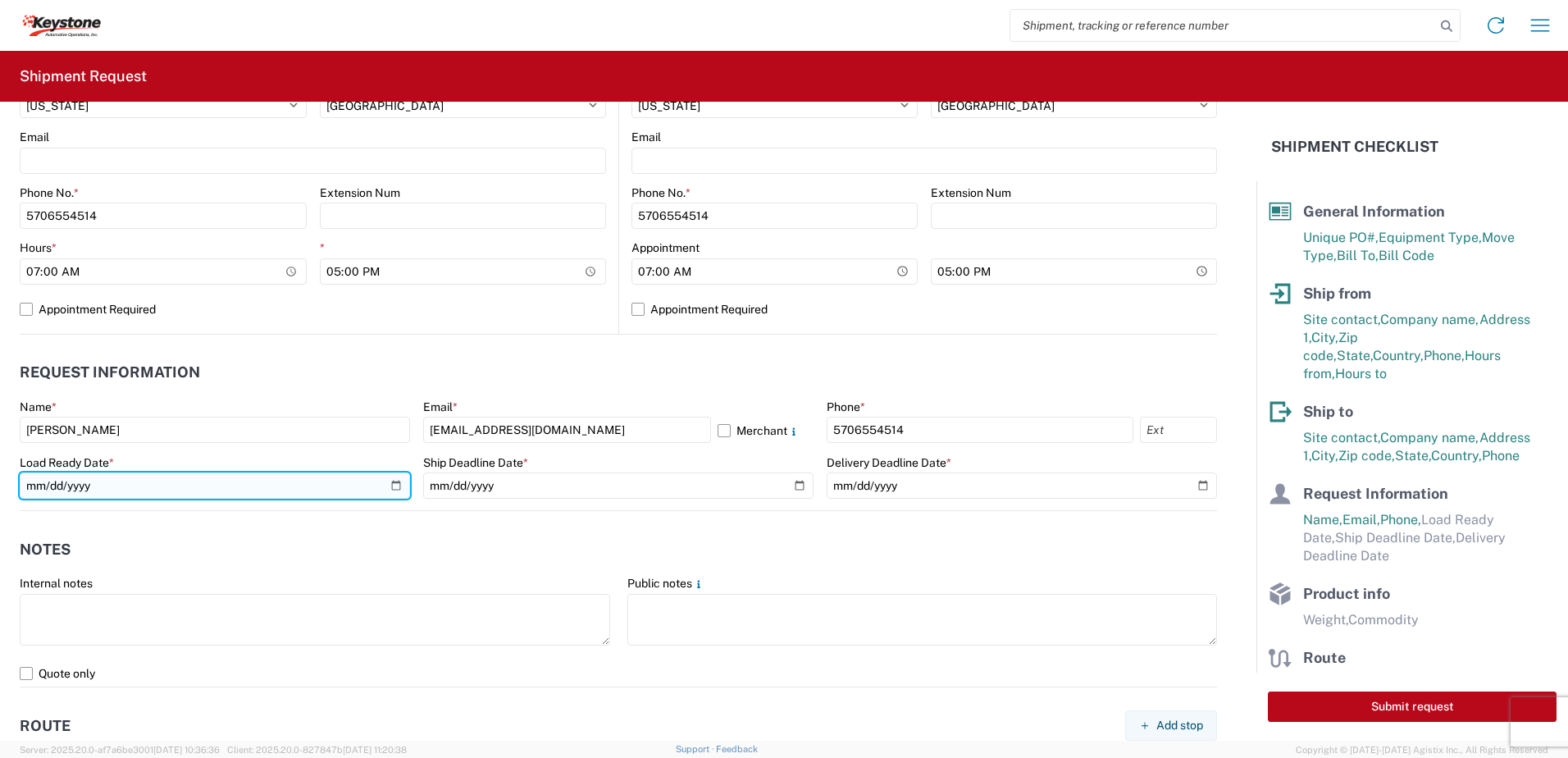
click at [391, 483] on input "date" at bounding box center [215, 486] width 391 height 27
type input "2025-09-30"
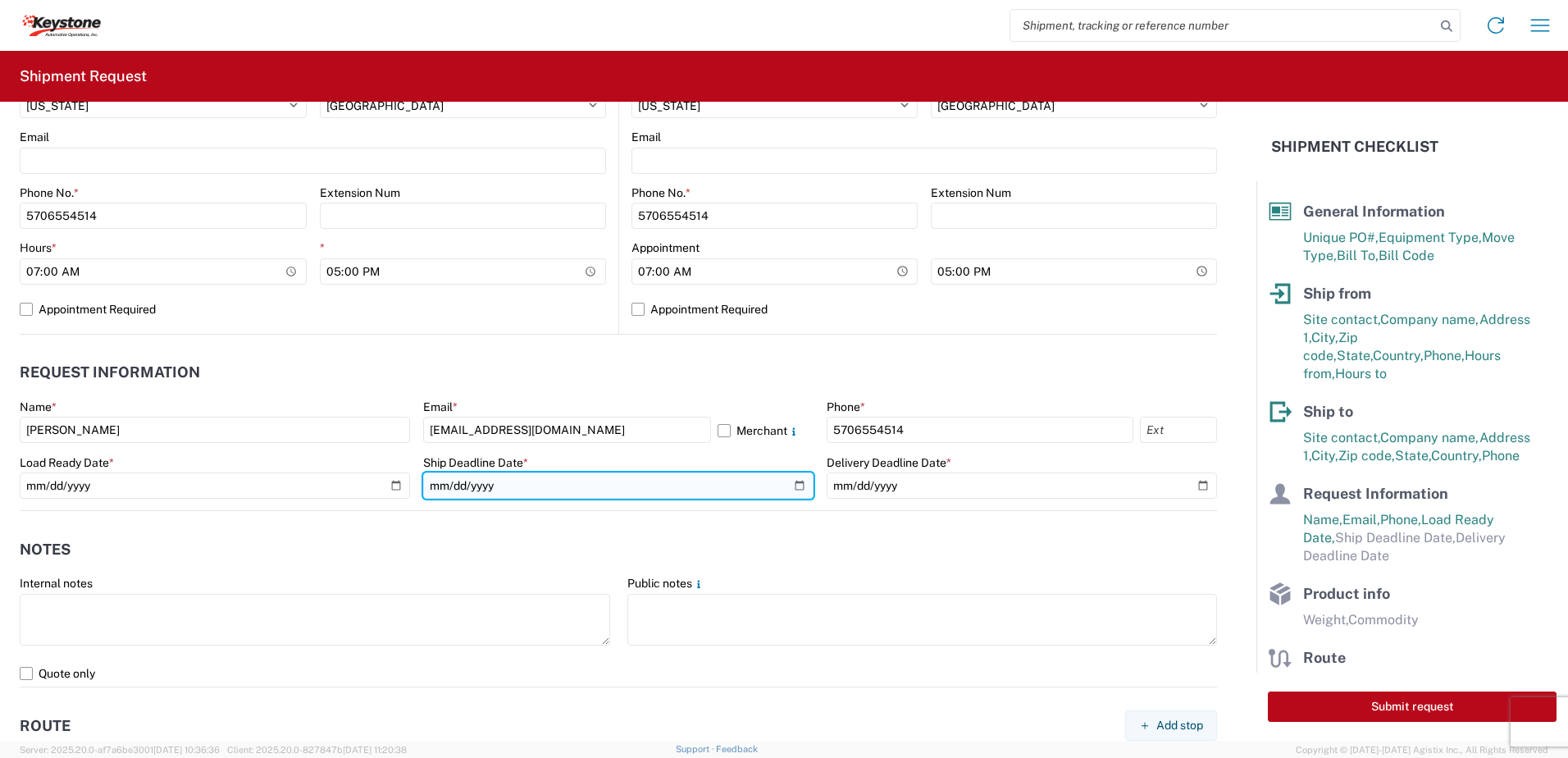
click at [793, 485] on input "date" at bounding box center [618, 486] width 391 height 27
type input "2025-09-30"
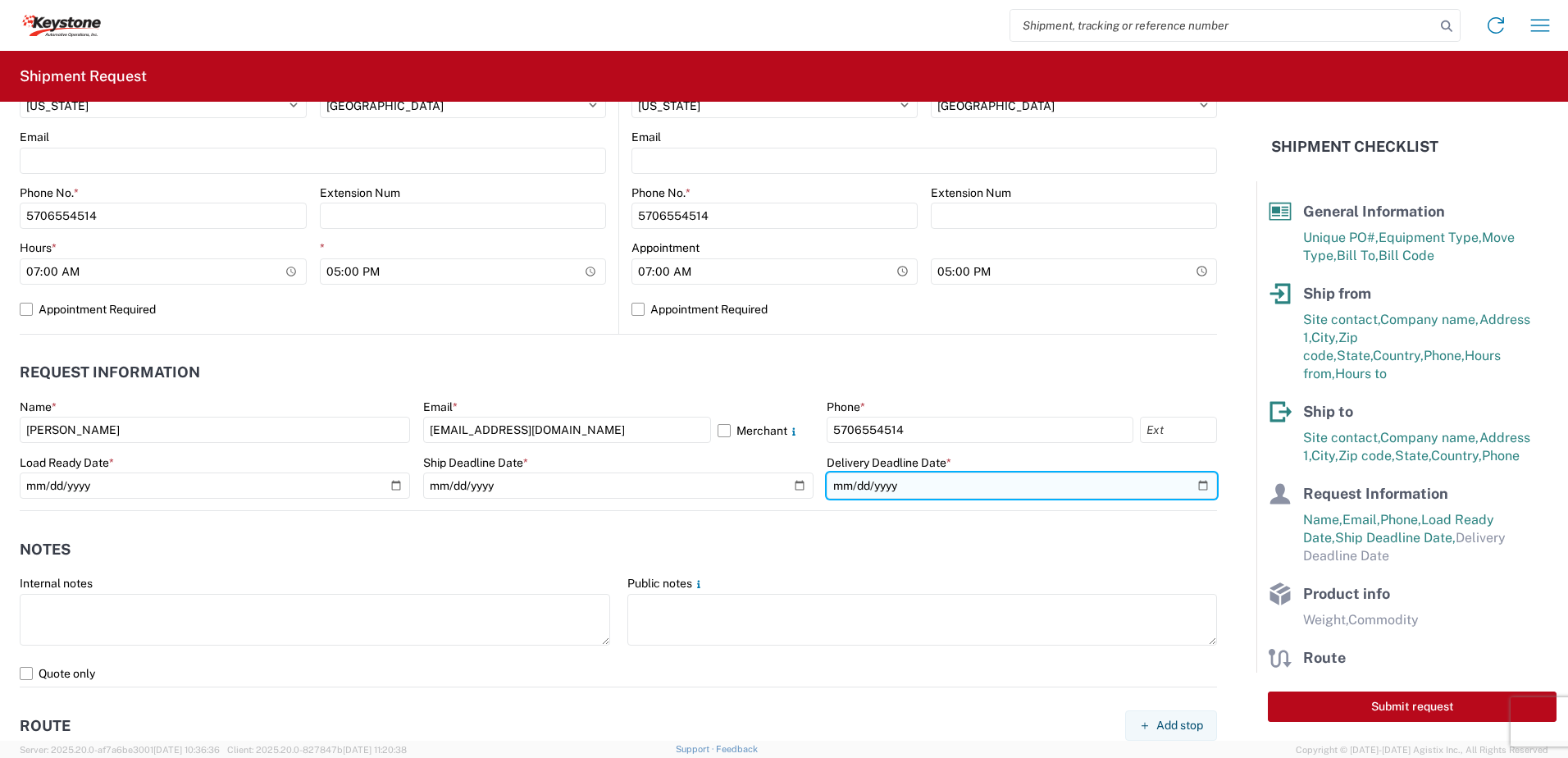
click at [1186, 487] on input "date" at bounding box center [1022, 486] width 391 height 27
type input "2025-09-30"
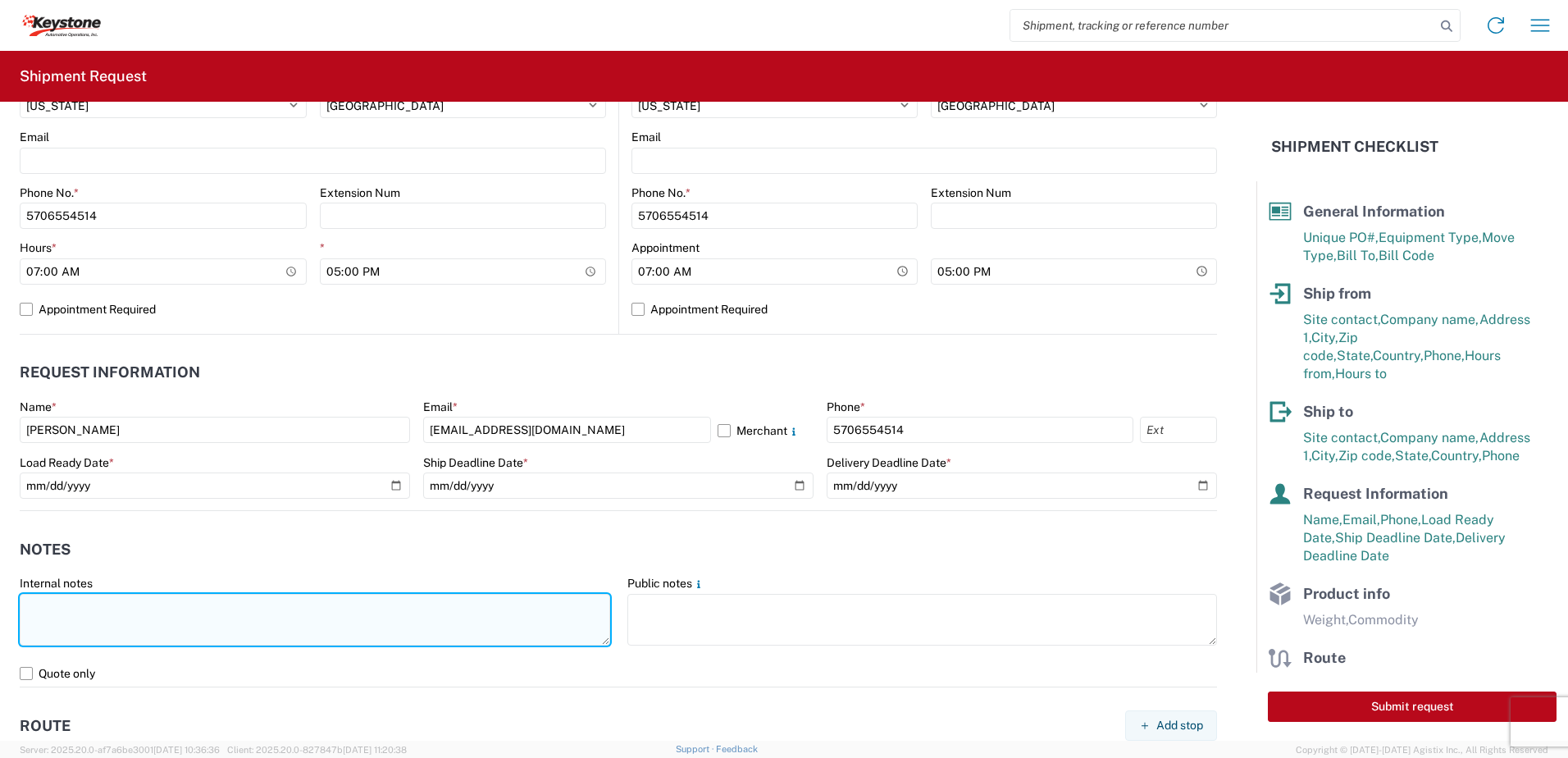
click at [107, 616] on textarea at bounding box center [315, 620] width 590 height 52
type textarea "Already booked with R & L Load shipped night of 9-28-25"
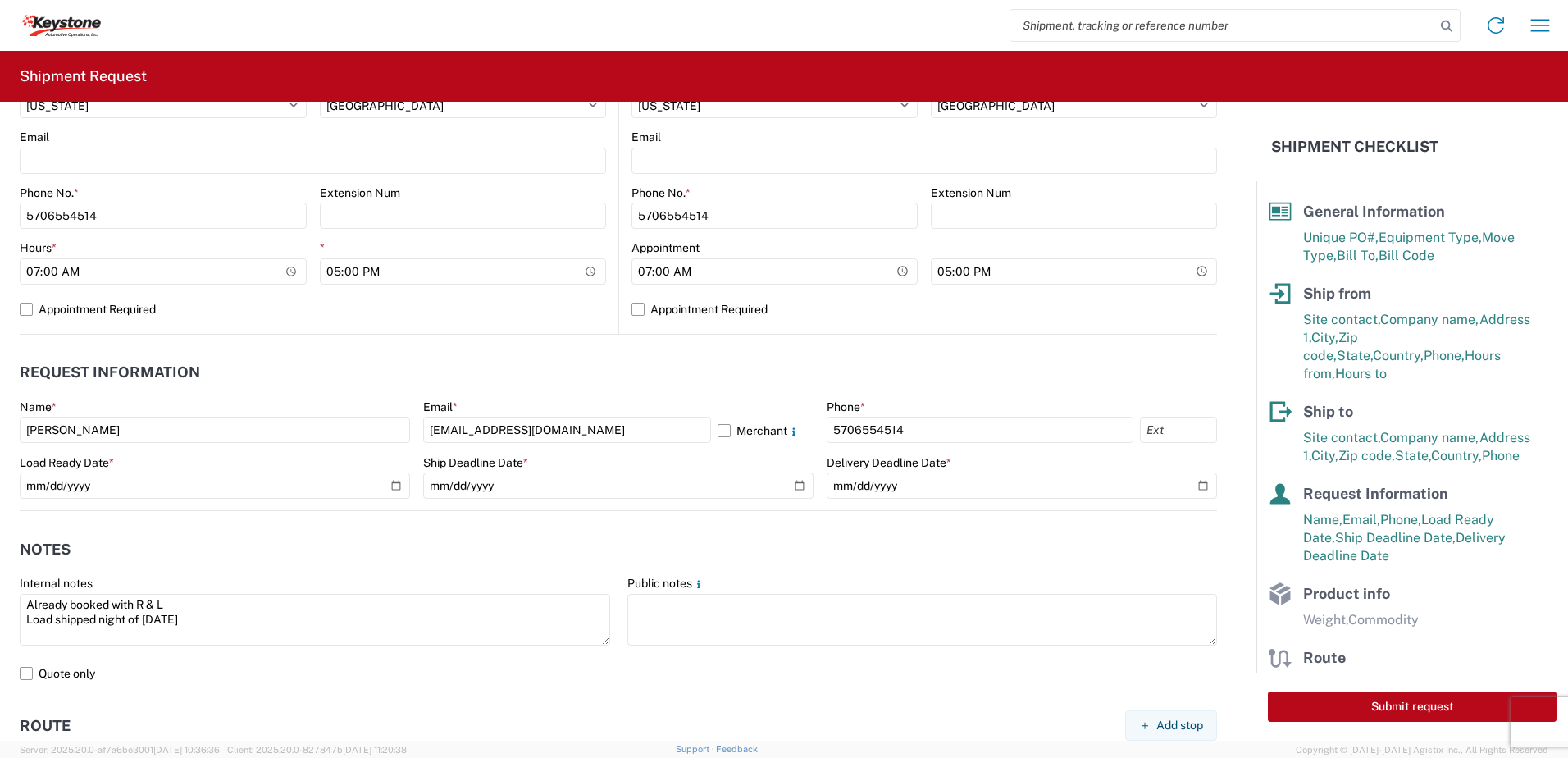
click at [295, 546] on header "Notes" at bounding box center [619, 549] width 1197 height 37
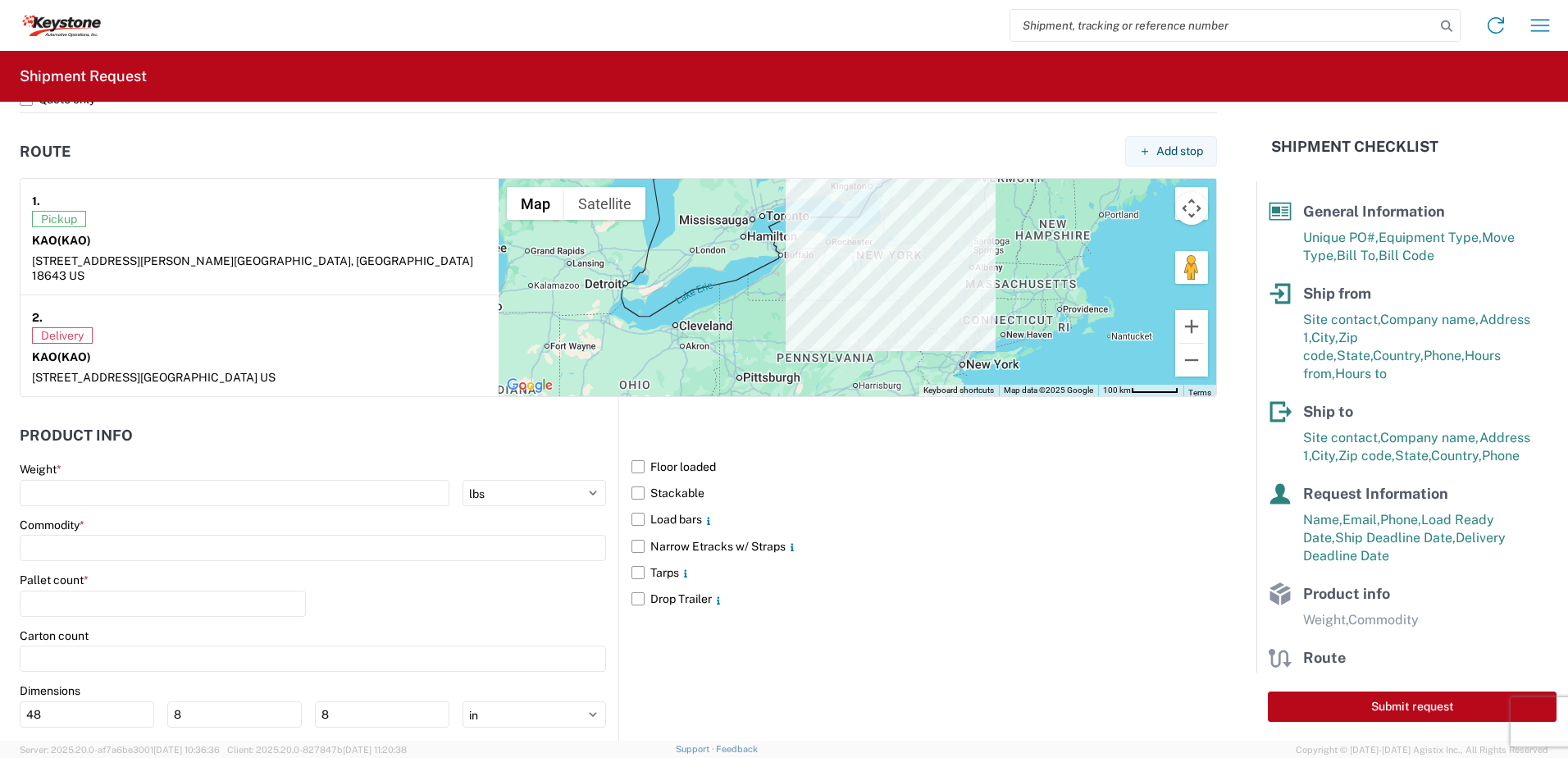
scroll to position [1313, 0]
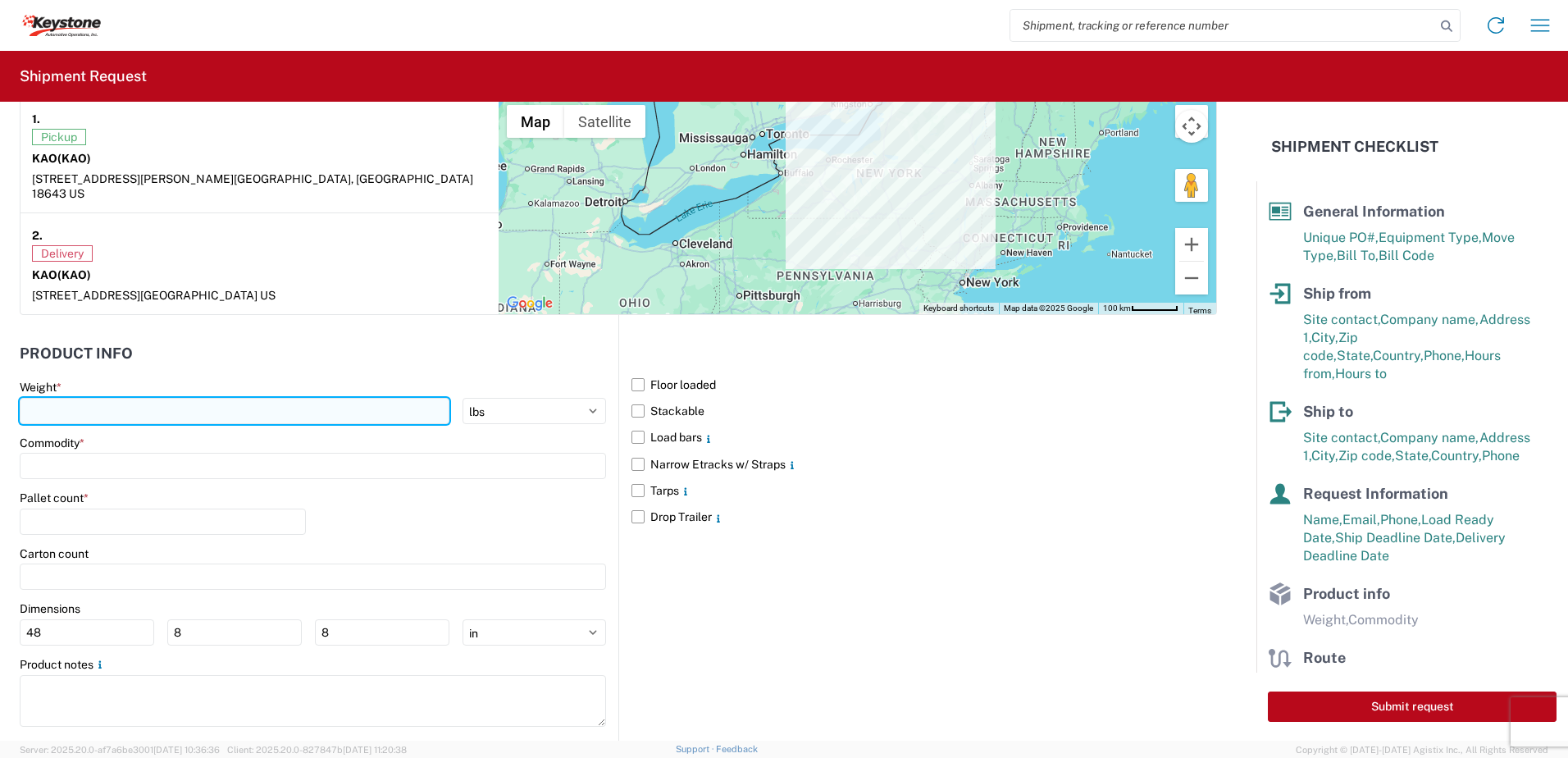
click at [137, 399] on input "number" at bounding box center [235, 411] width 430 height 27
type input "28000"
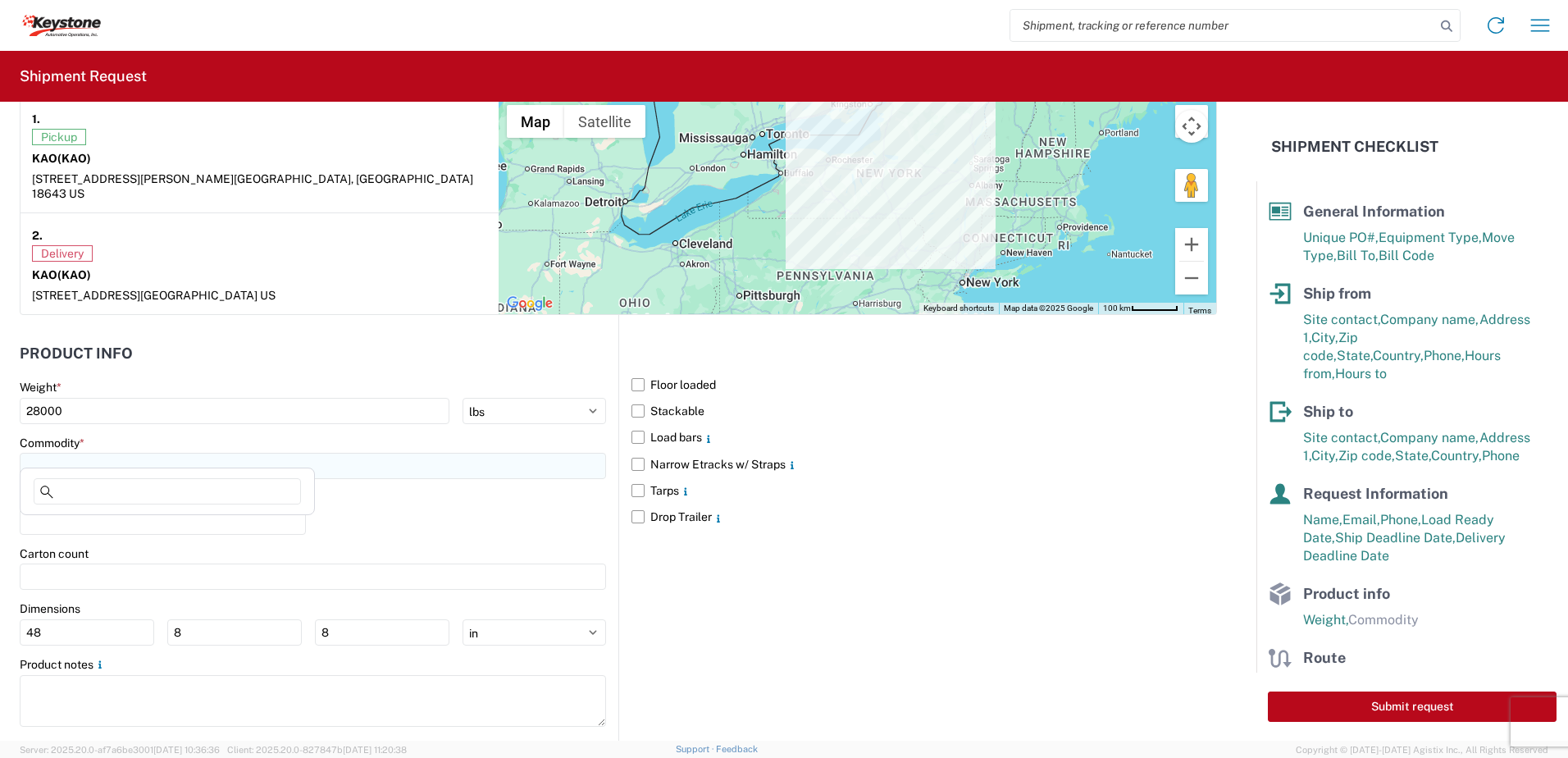
click at [93, 453] on input at bounding box center [313, 466] width 586 height 27
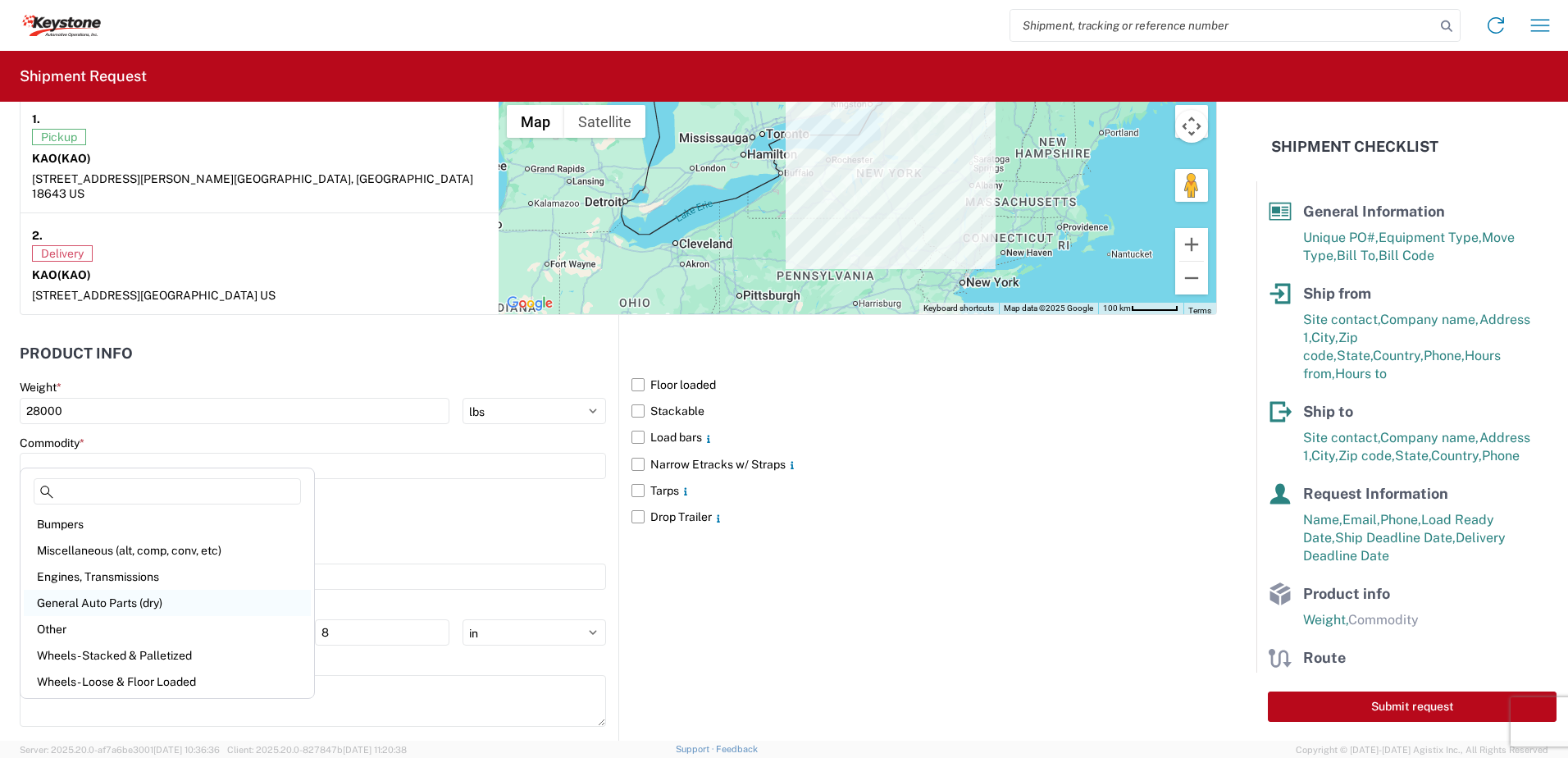
click at [113, 602] on div "General Auto Parts (dry)" at bounding box center [167, 603] width 287 height 27
type input "General Auto Parts (dry)"
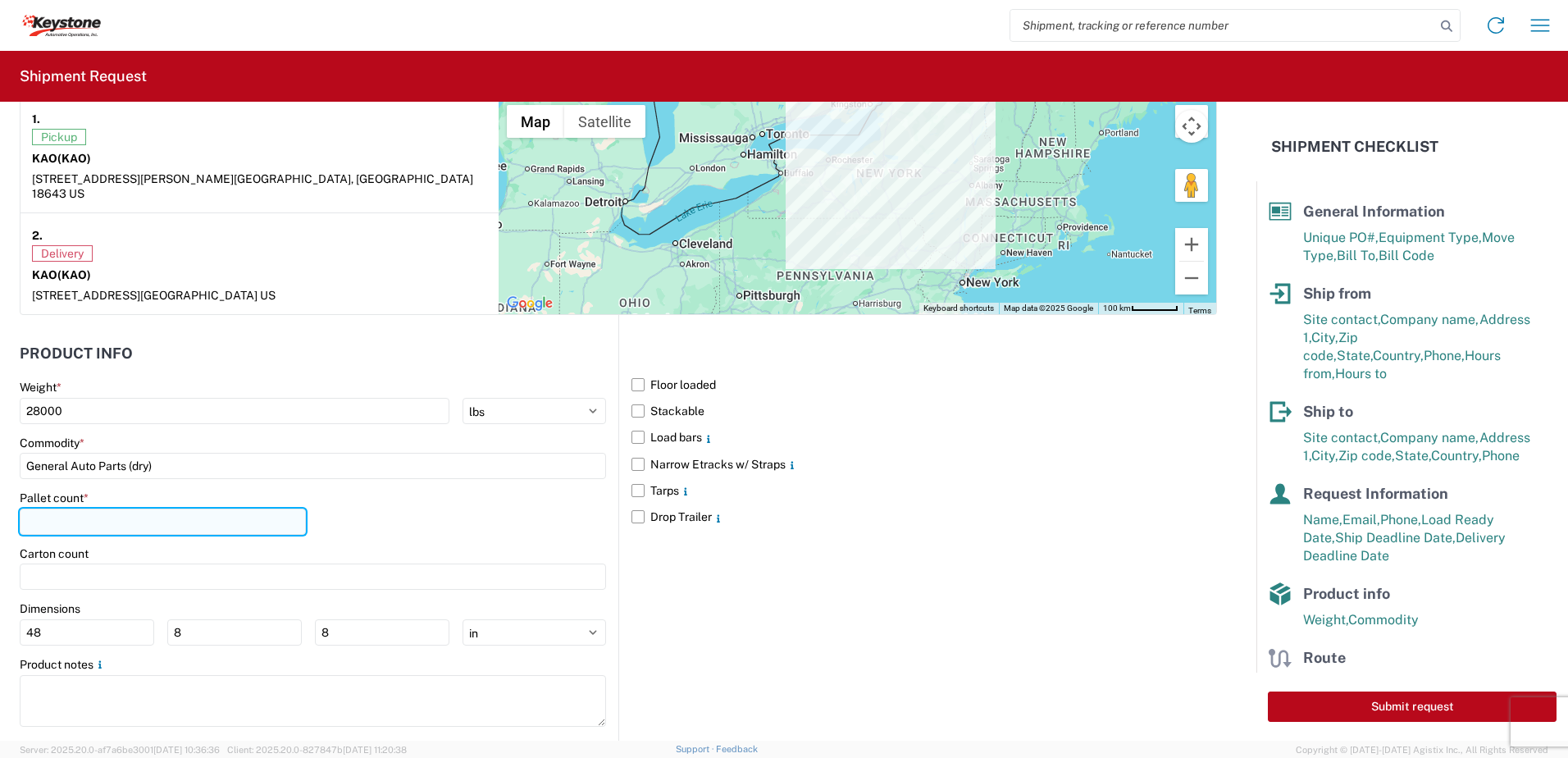
click at [90, 509] on input "number" at bounding box center [163, 522] width 286 height 27
type input "20"
click at [385, 501] on div "Pallet count * 20" at bounding box center [313, 518] width 586 height 56
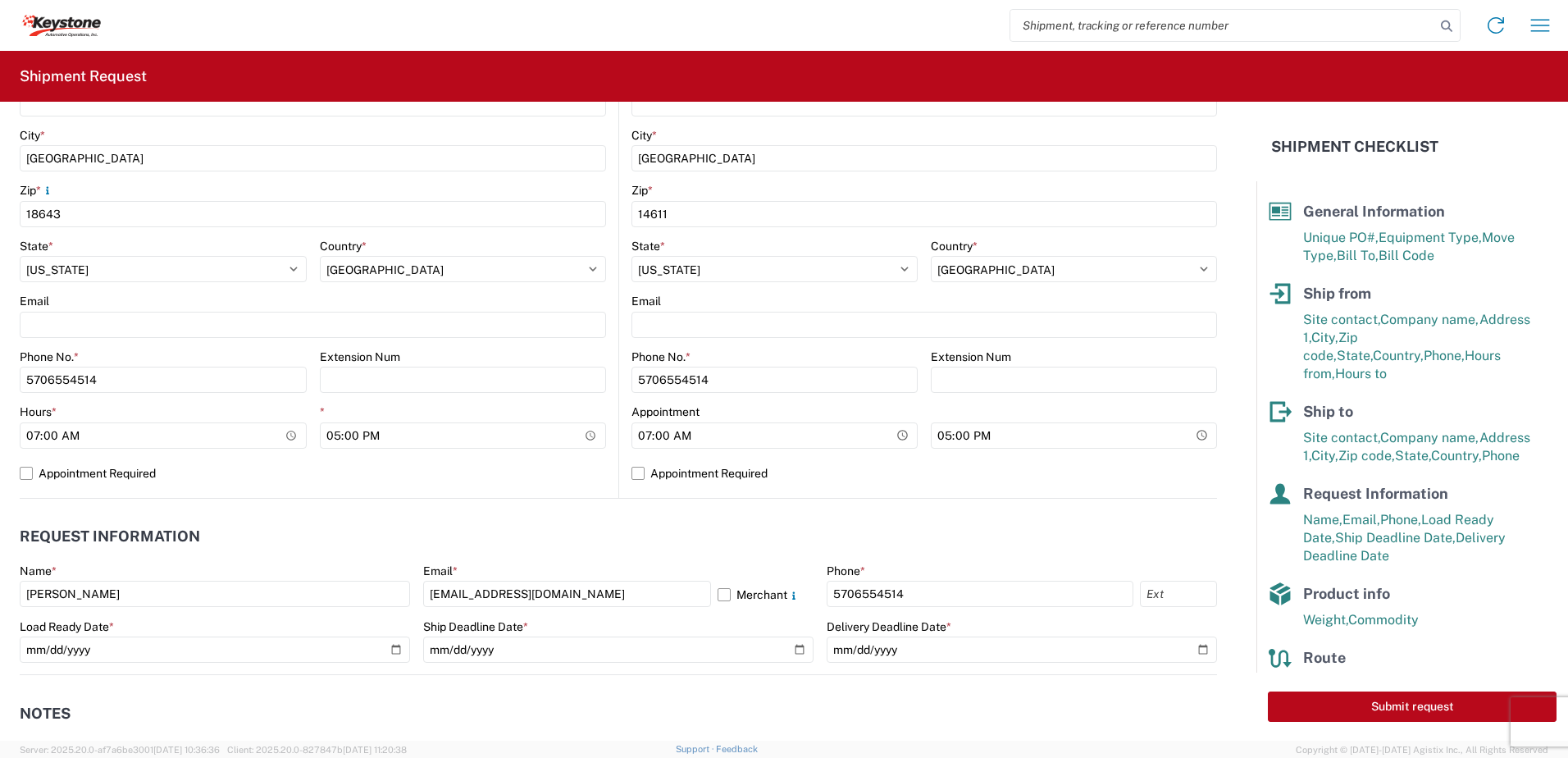
scroll to position [0, 0]
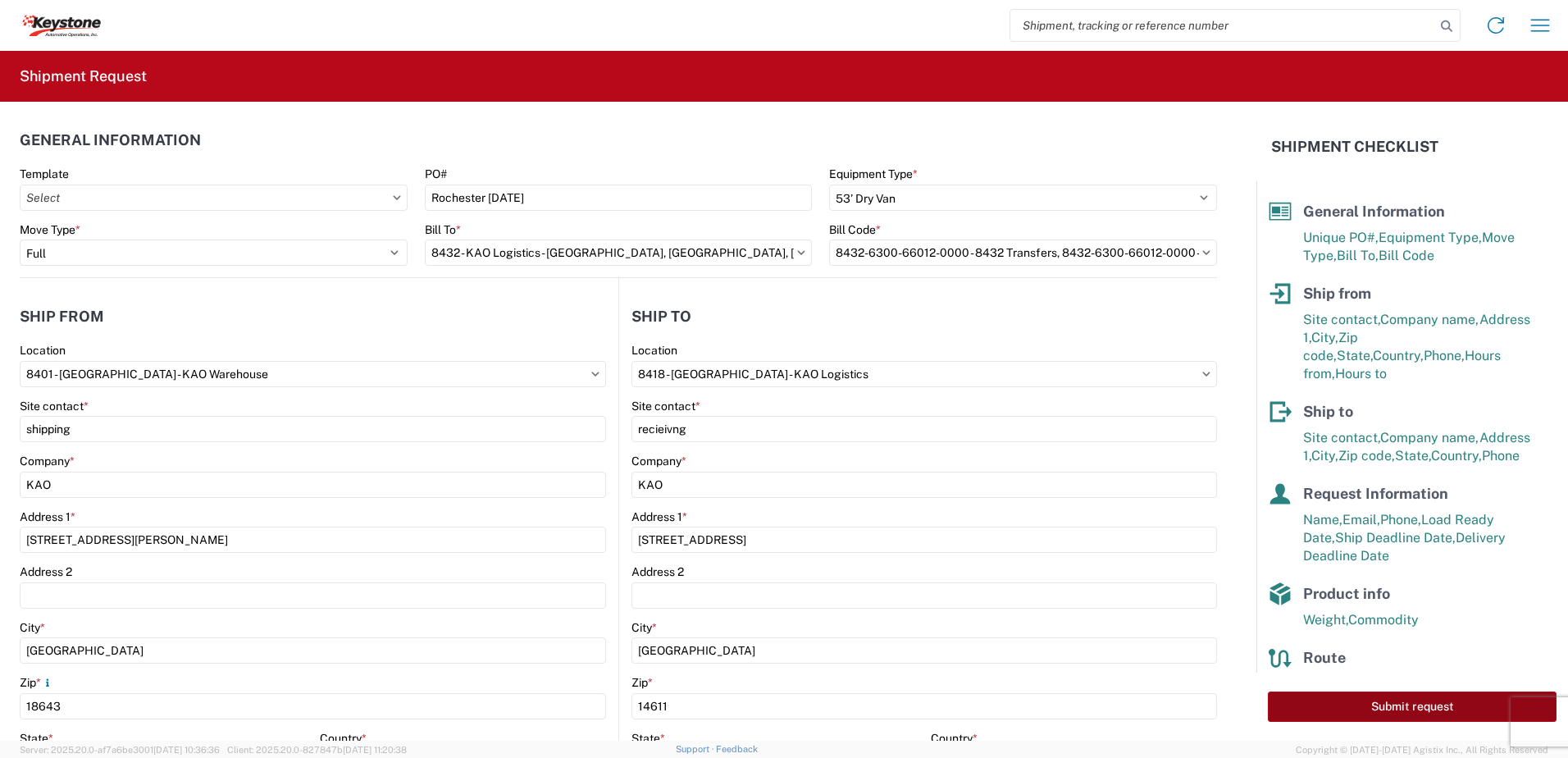
click at [1433, 706] on button "Submit request" at bounding box center [1412, 706] width 289 height 30
select select "US"
